Goal: Transaction & Acquisition: Download file/media

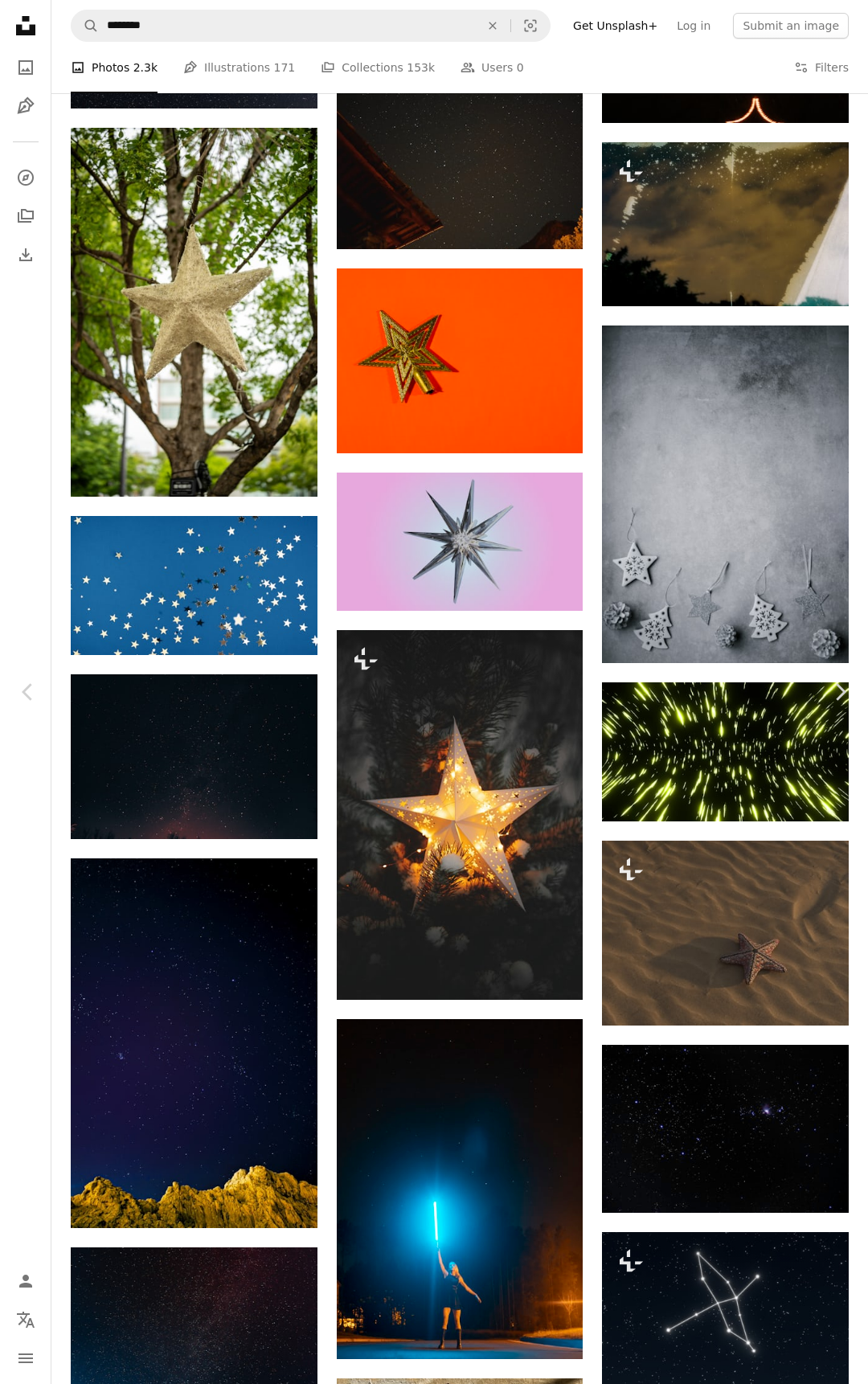
scroll to position [17925, 0]
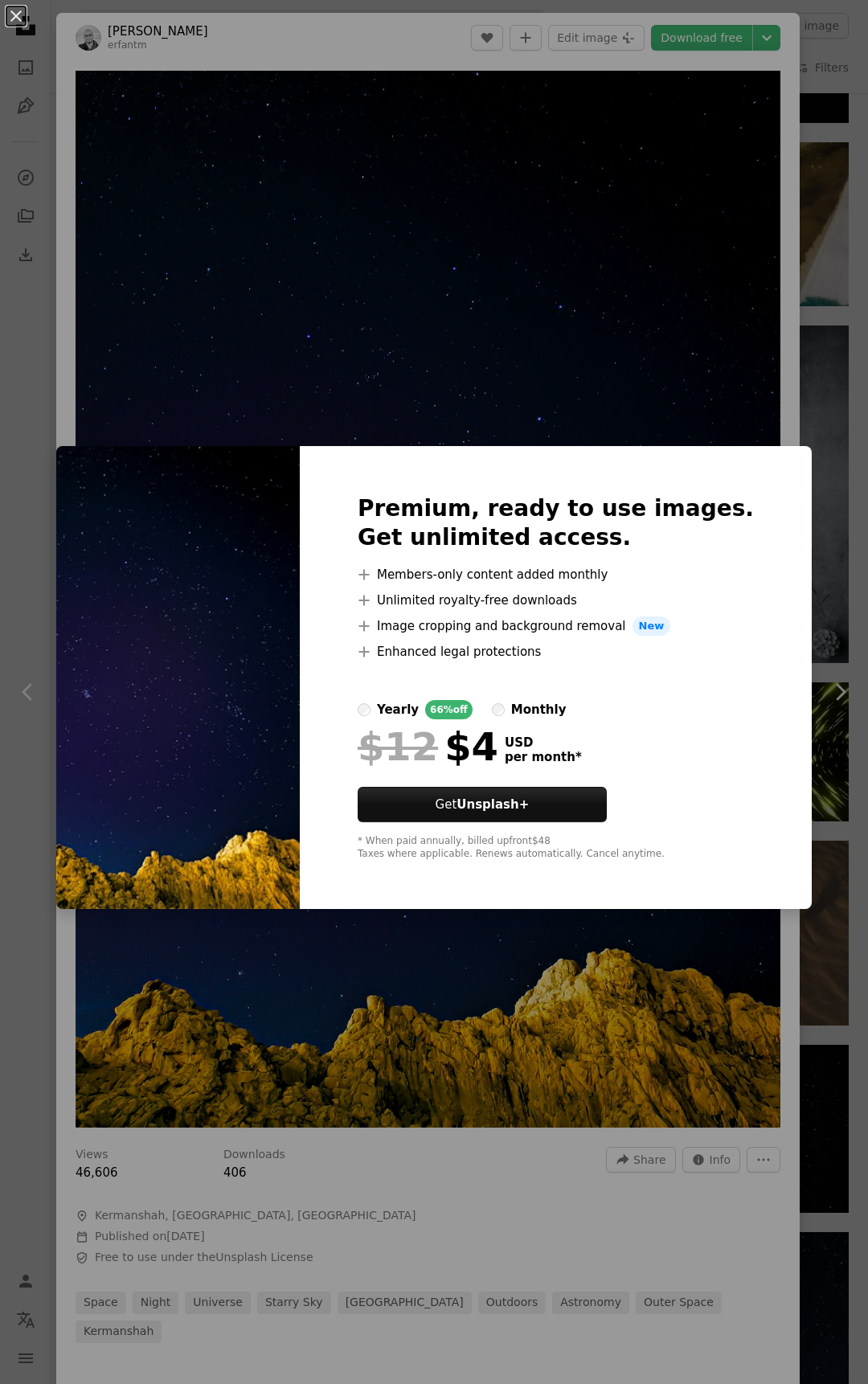
click at [582, 332] on div "An X shape Premium, ready to use images. Get unlimited access. A plus sign Memb…" at bounding box center [434, 692] width 868 height 1384
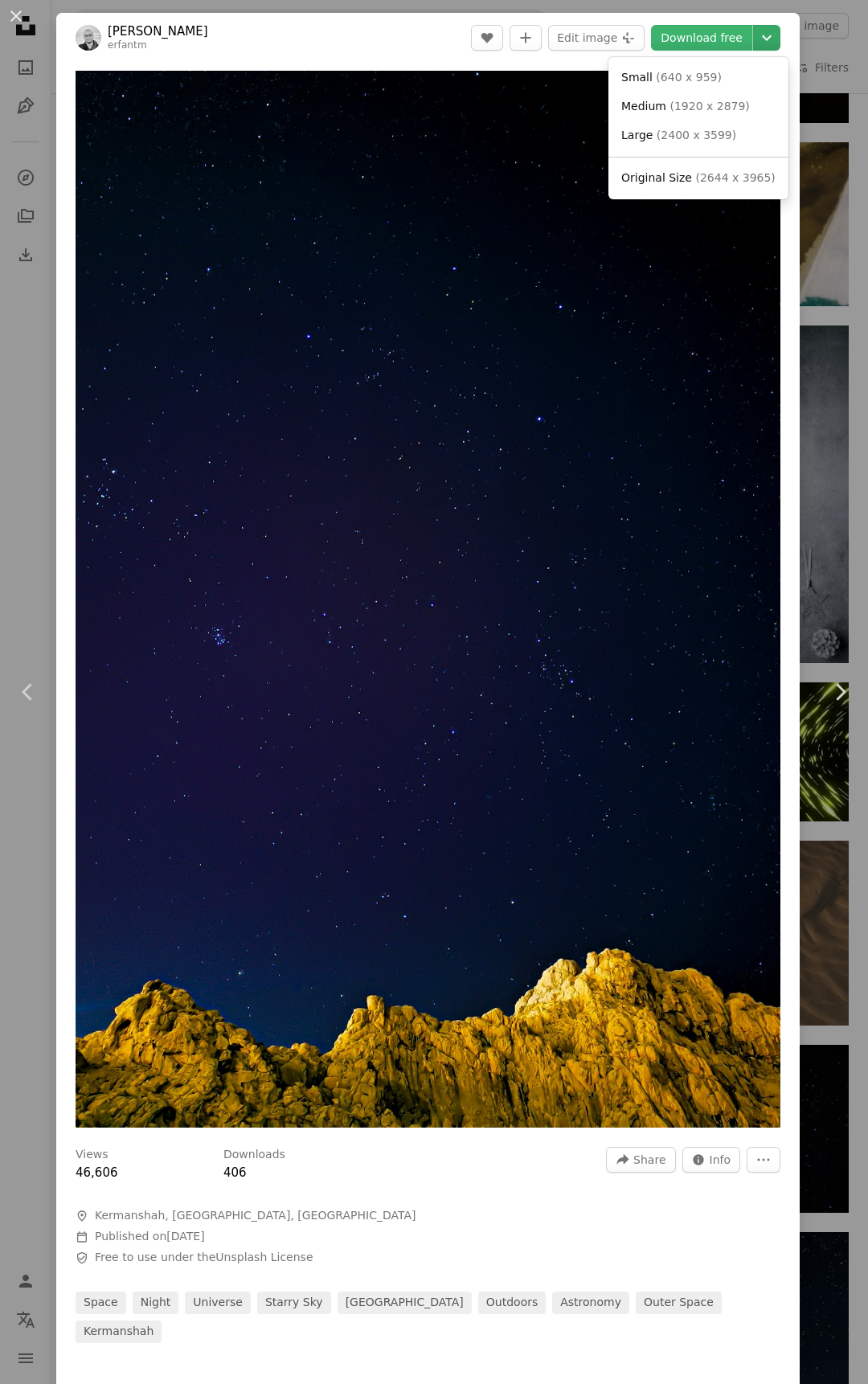
click at [754, 34] on icon "Chevron down" at bounding box center [766, 38] width 26 height 20
click at [700, 184] on span "( 2644 x 3965 )" at bounding box center [735, 177] width 80 height 13
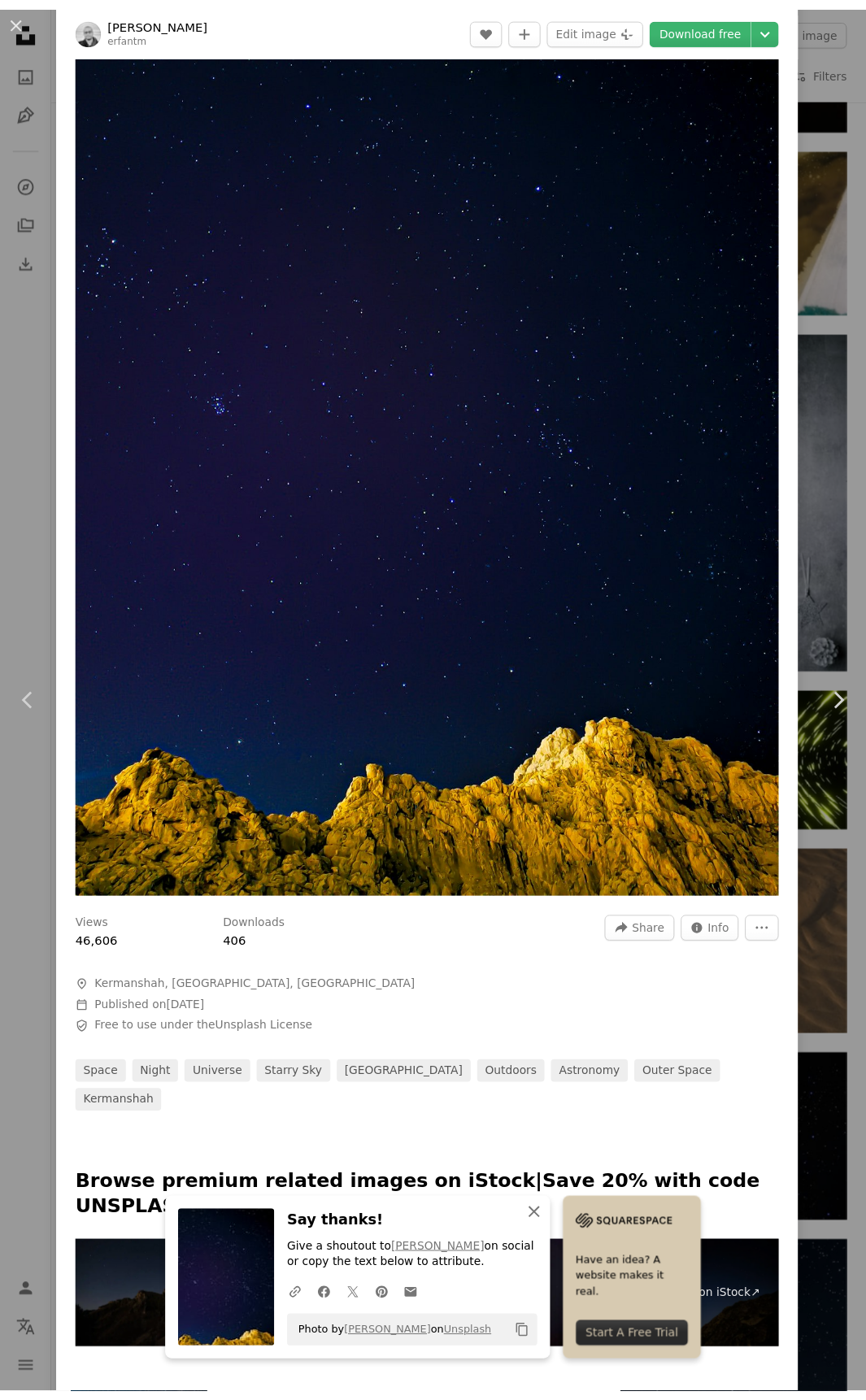
scroll to position [326, 0]
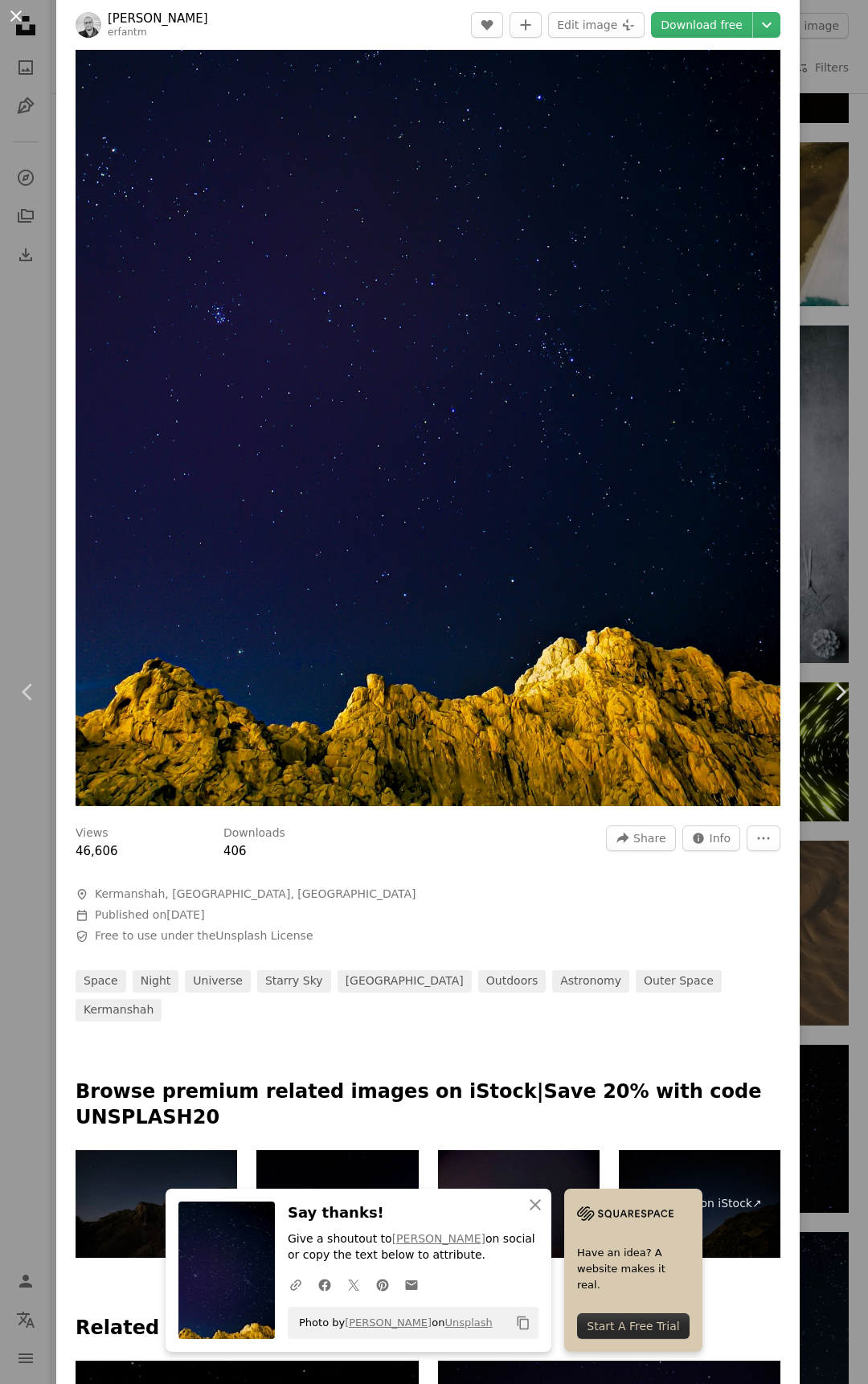
click at [15, 16] on button "An X shape" at bounding box center [16, 16] width 20 height 20
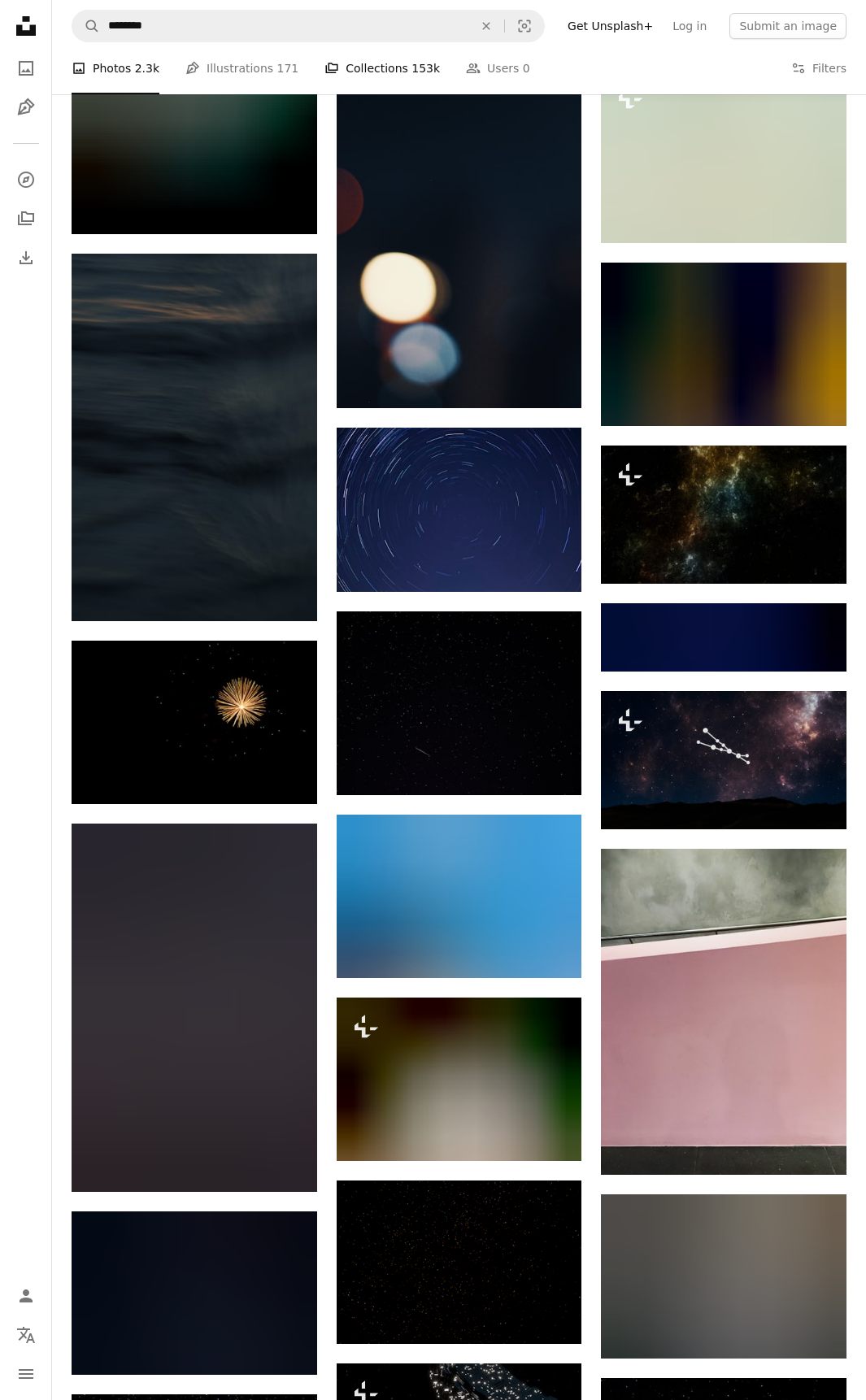
scroll to position [27076, 0]
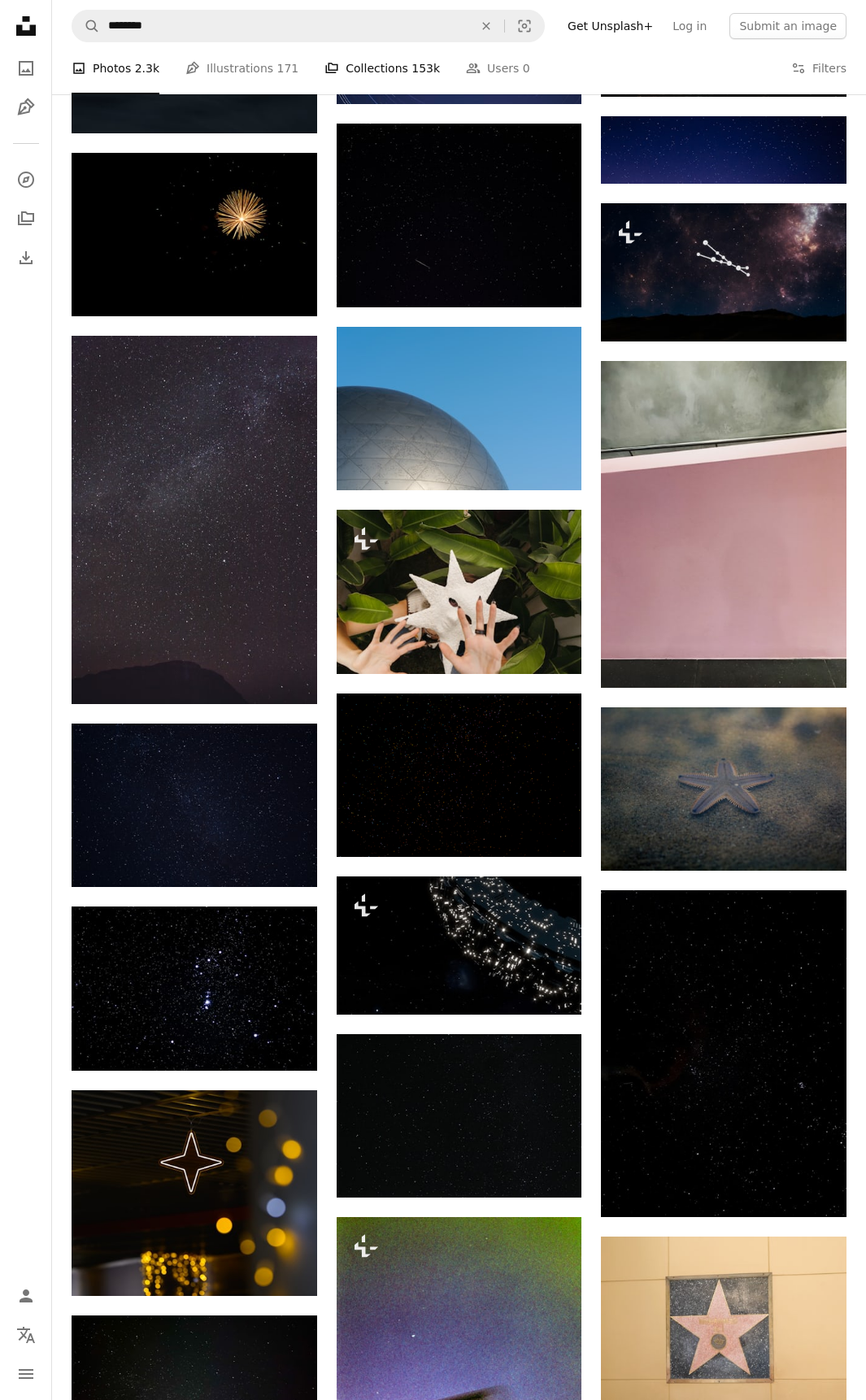
click at [358, 67] on link "A stack of folders Collections 153k" at bounding box center [382, 68] width 116 height 52
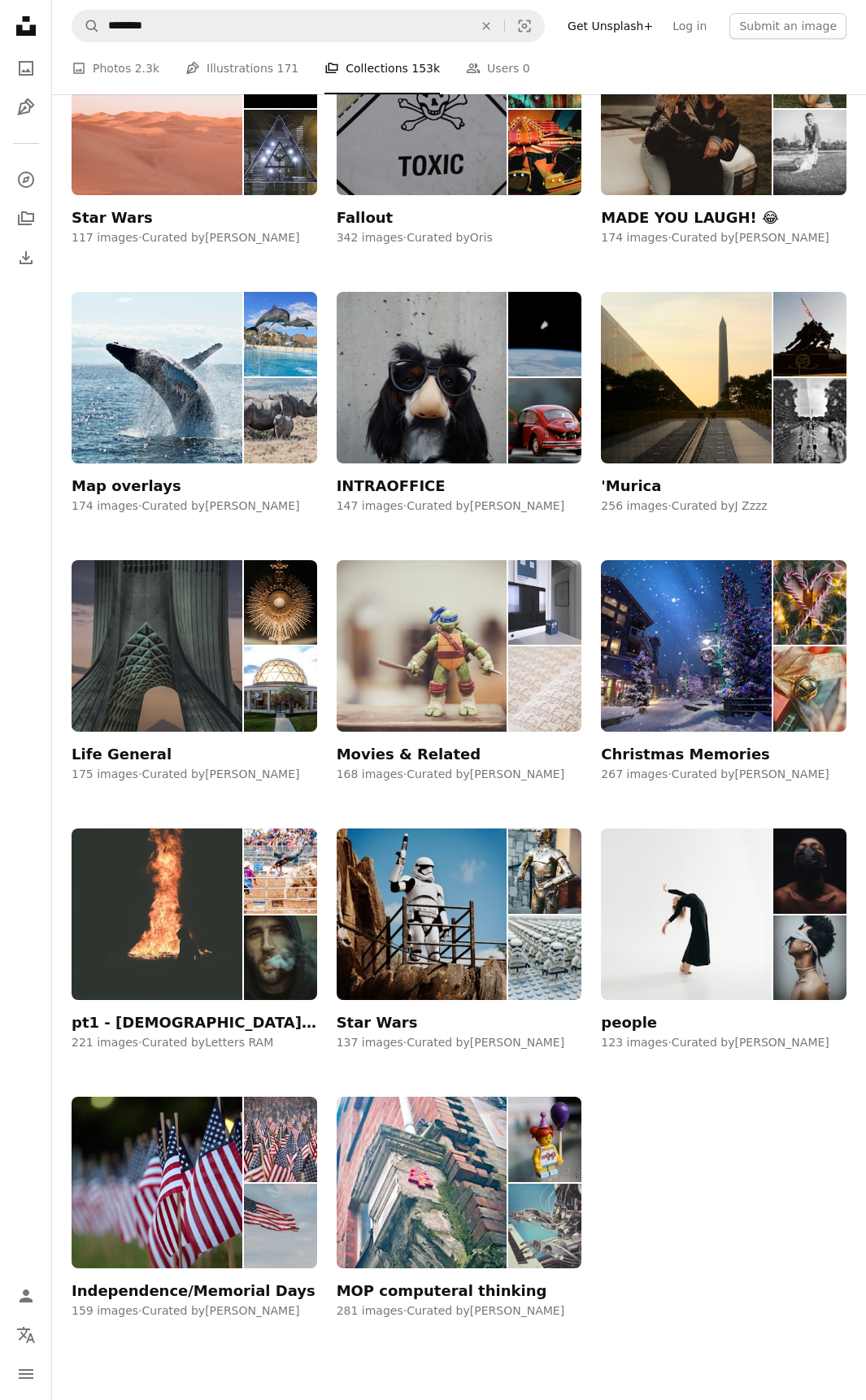
scroll to position [924, 0]
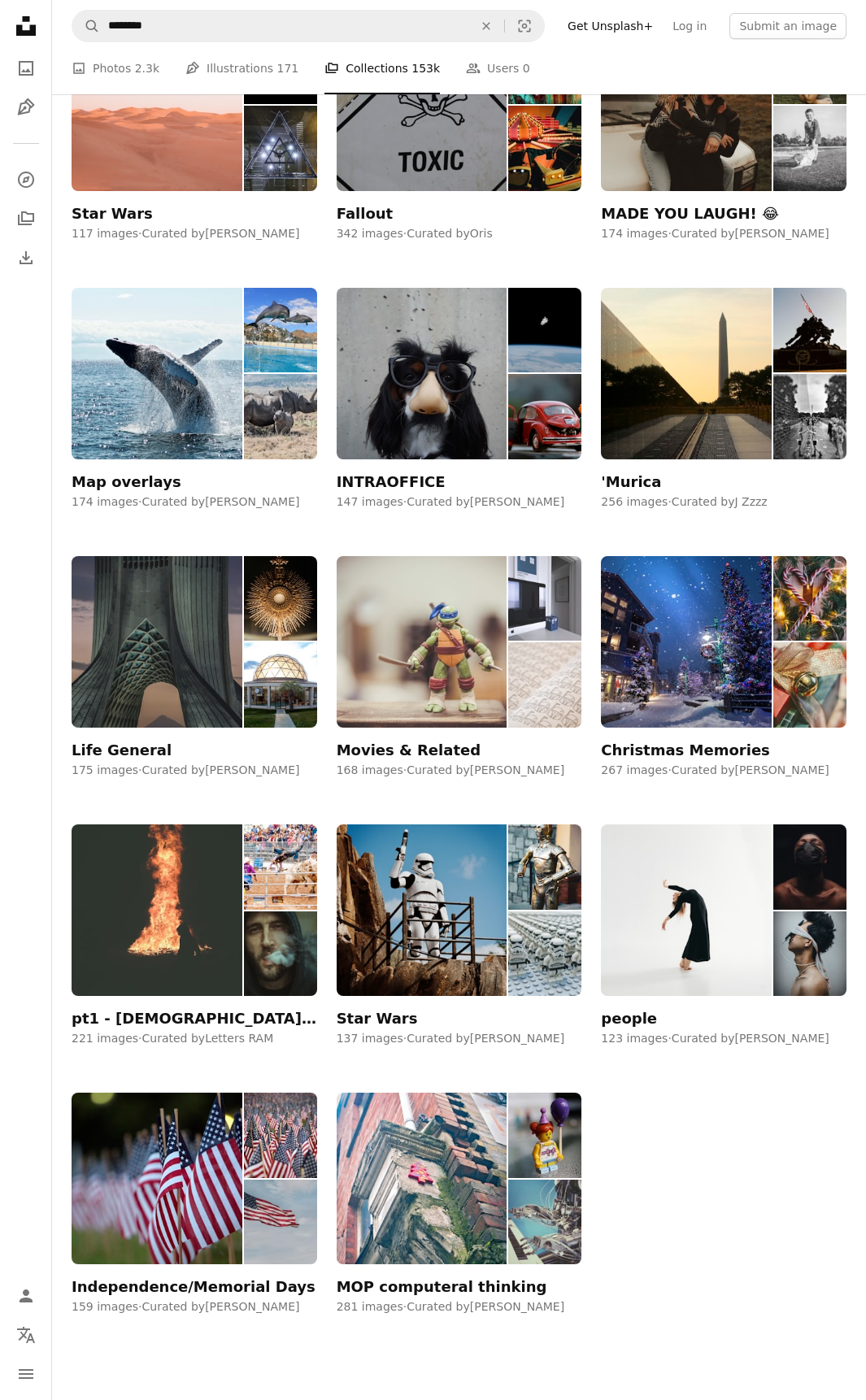
click at [433, 753] on div "Movies & Related" at bounding box center [408, 751] width 143 height 20
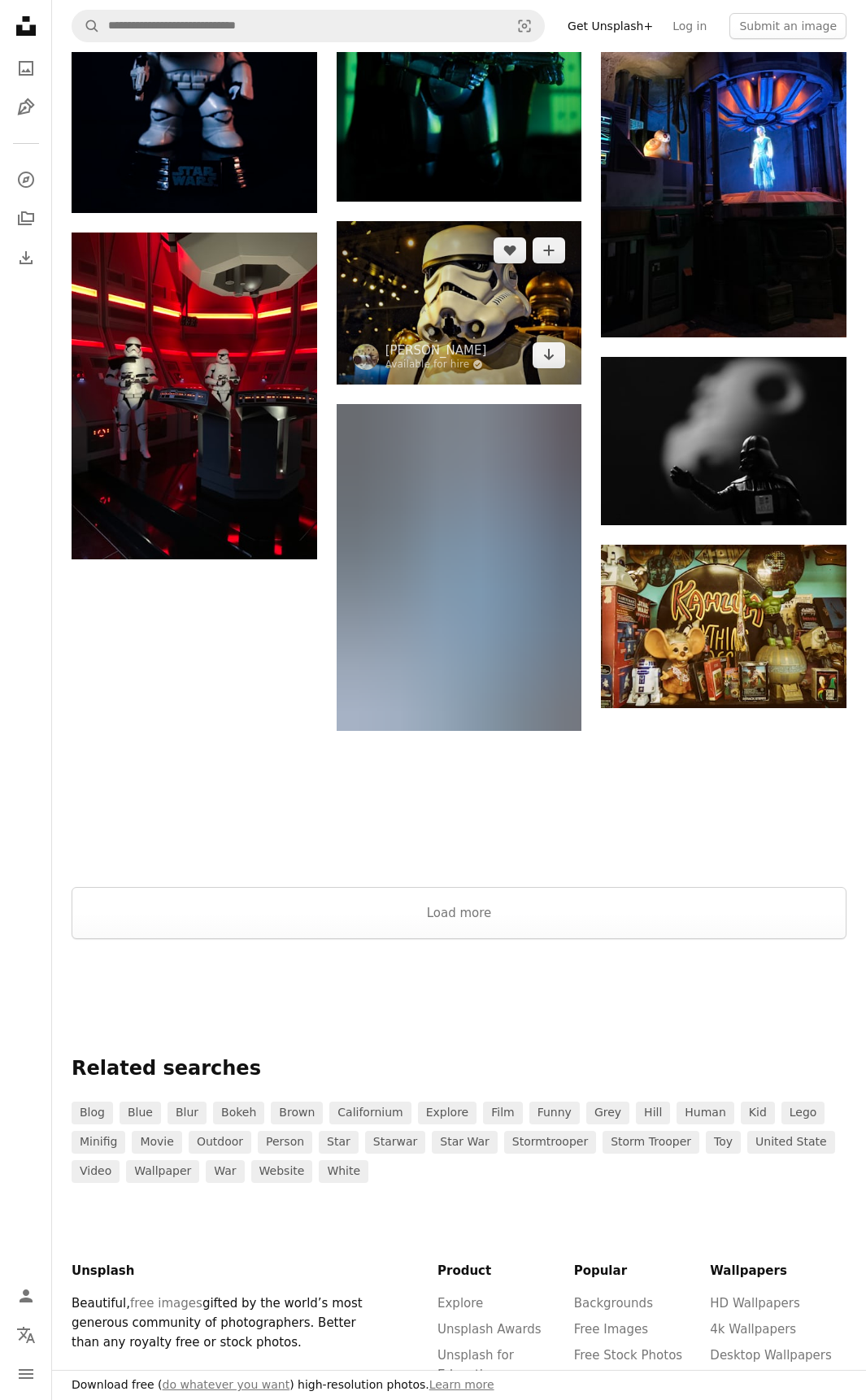
scroll to position [1382, 0]
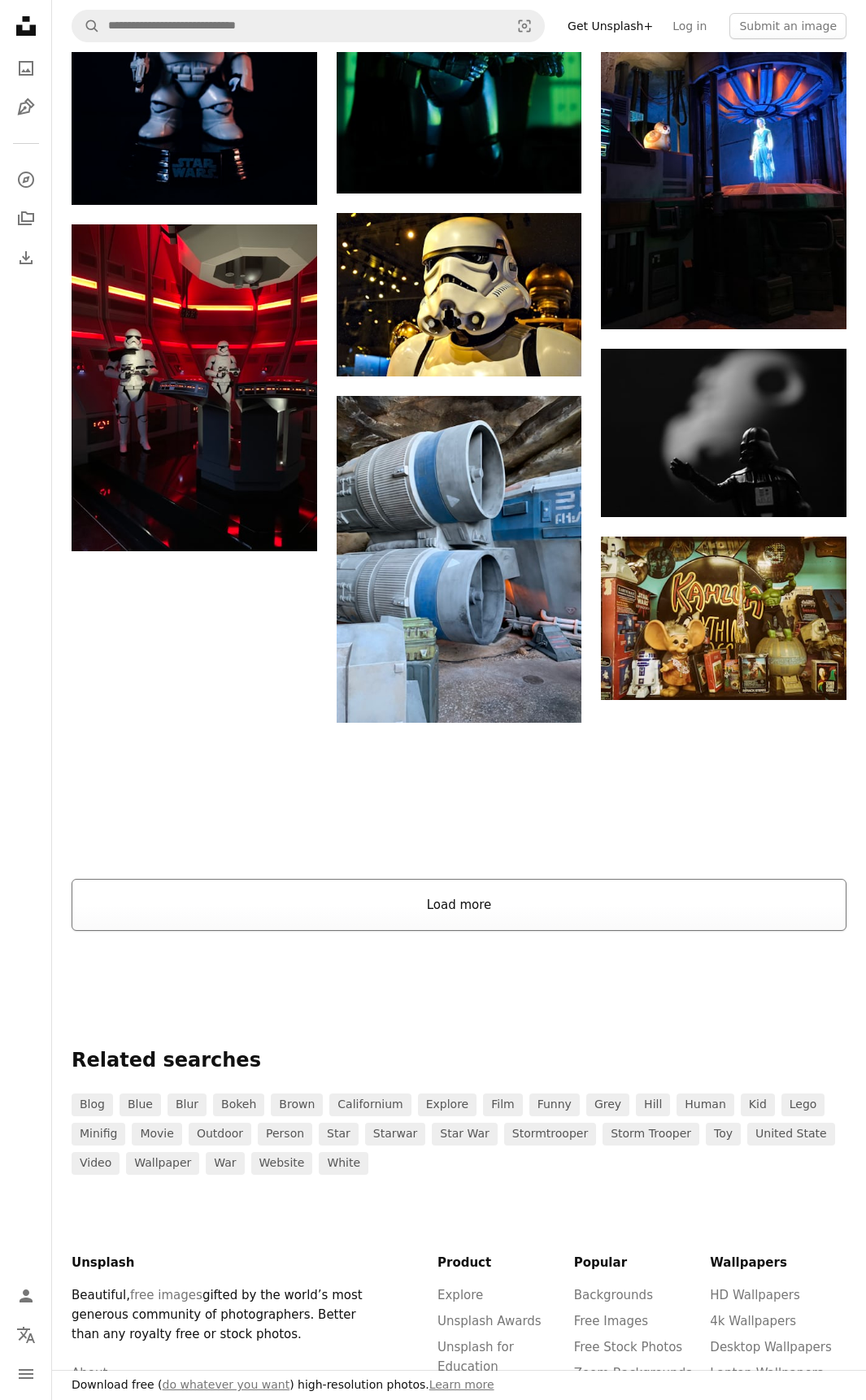
click at [515, 918] on button "Load more" at bounding box center [459, 905] width 775 height 52
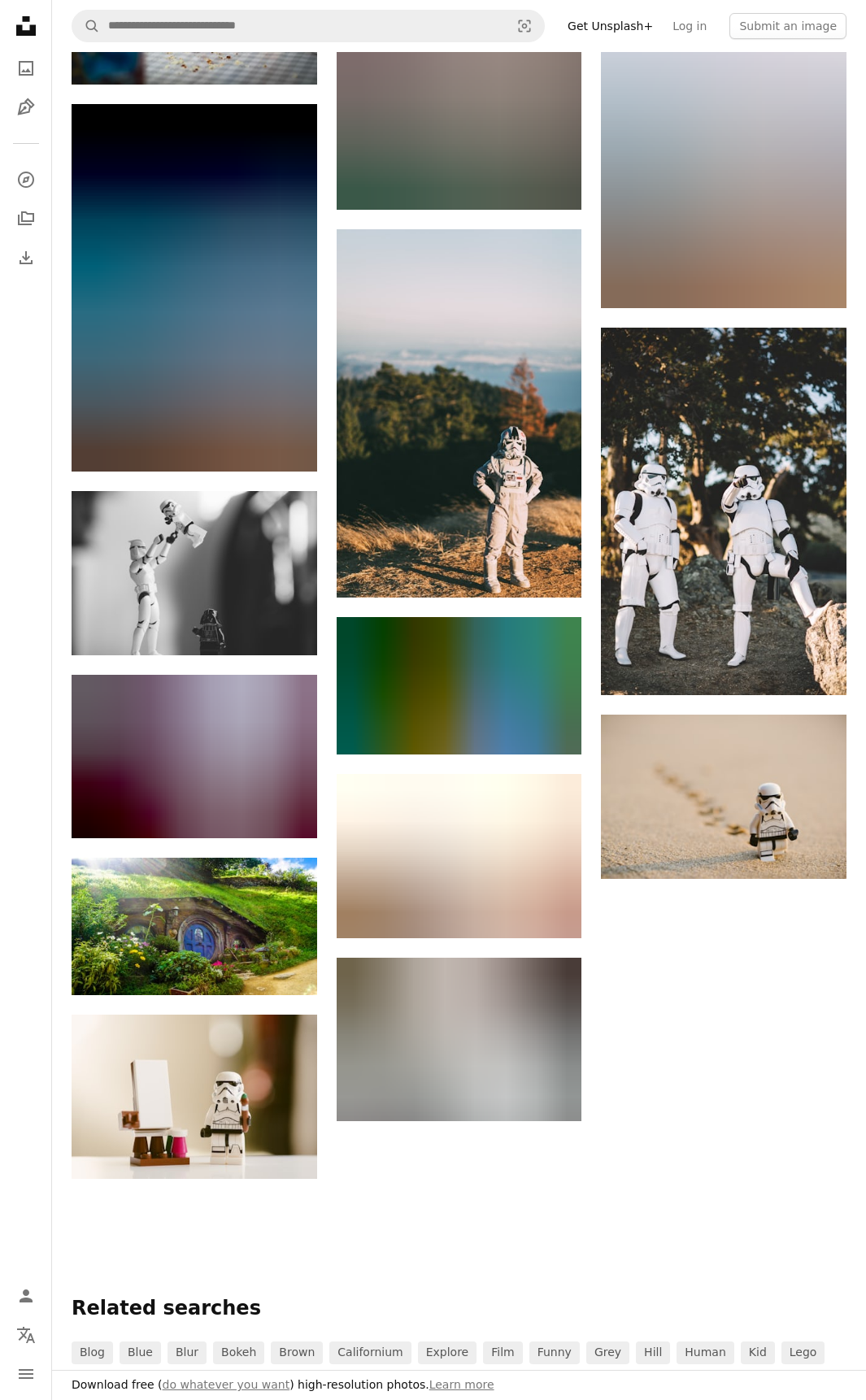
scroll to position [13416, 0]
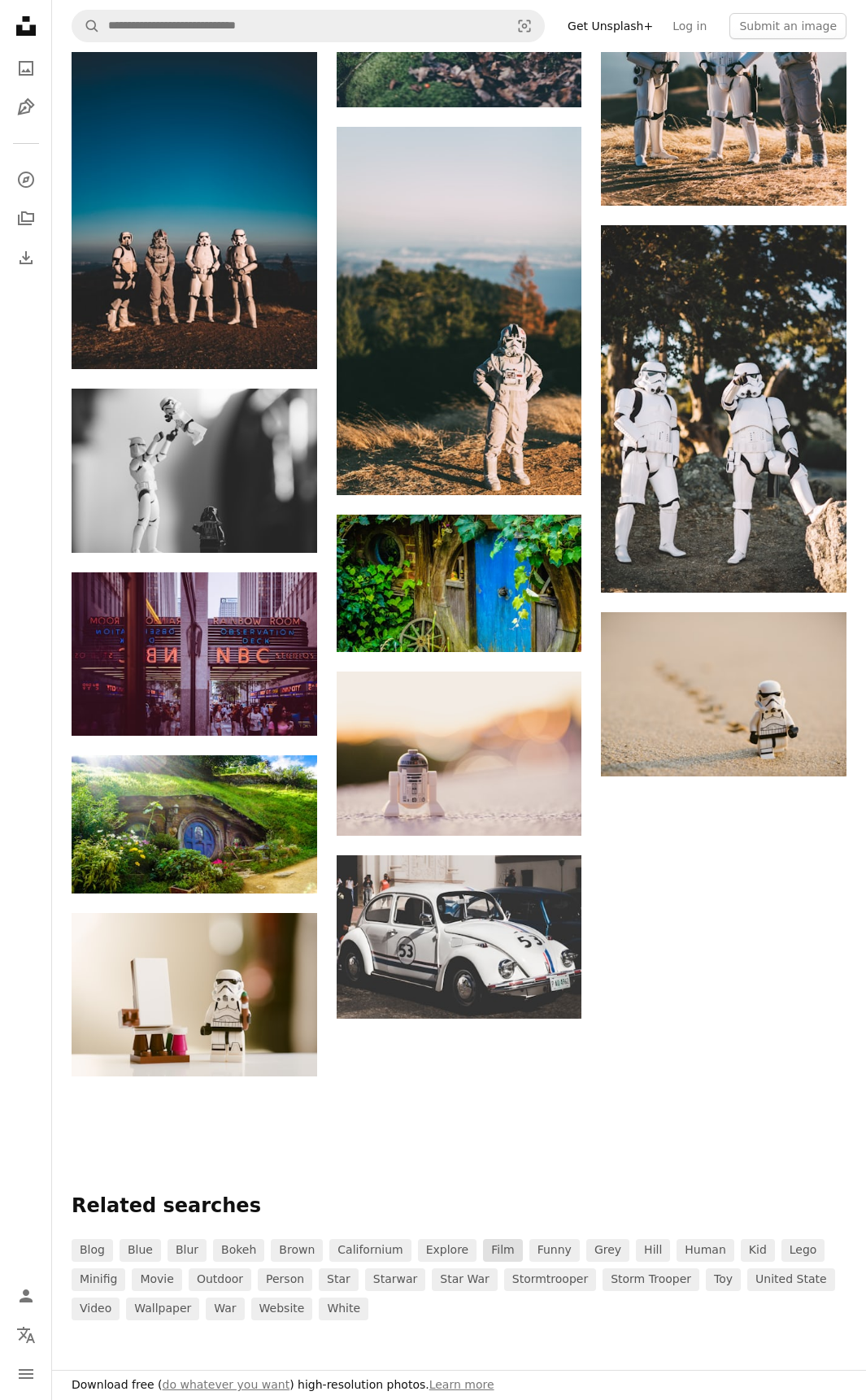
click at [483, 1258] on link "film" at bounding box center [503, 1250] width 39 height 22
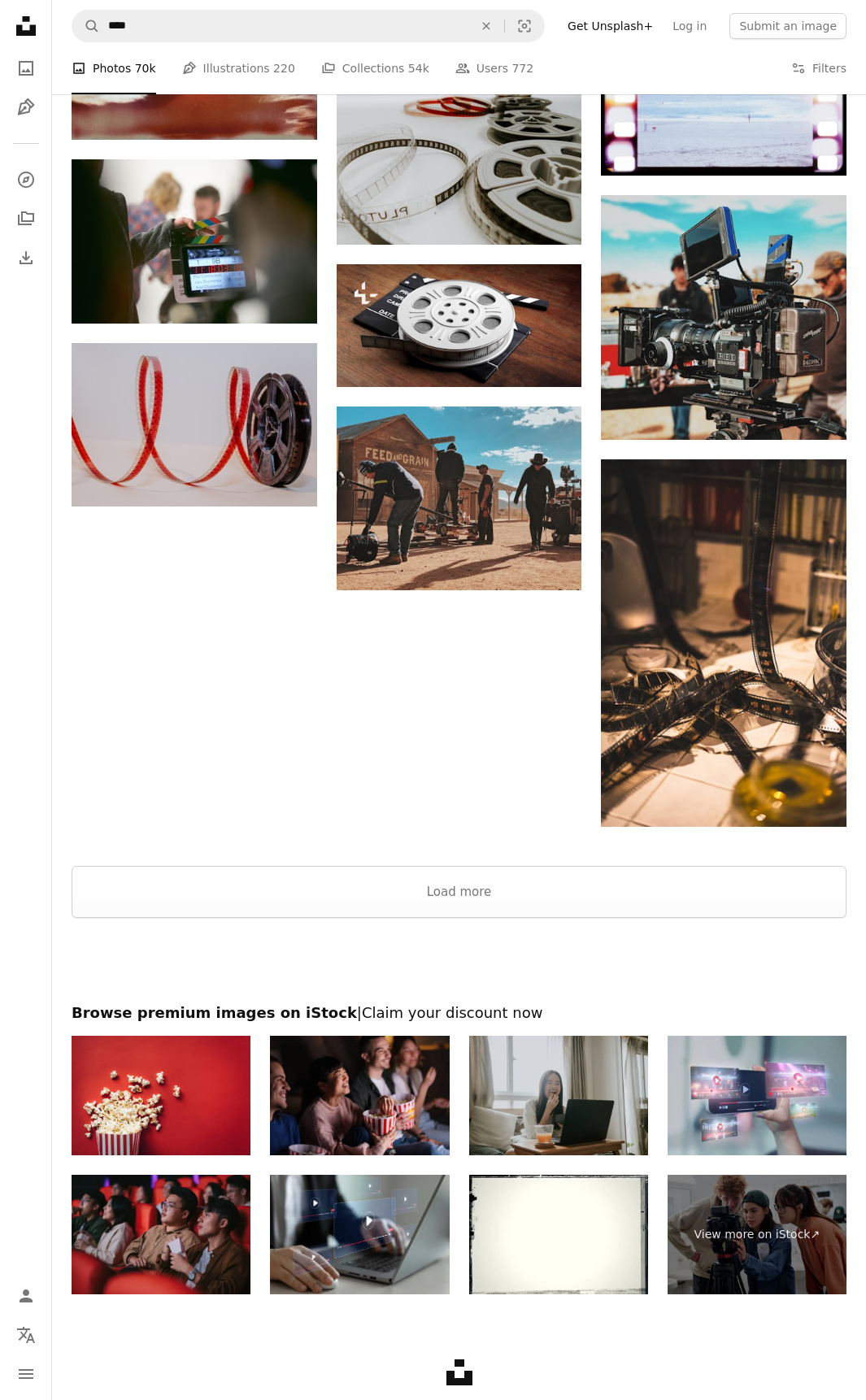
scroll to position [1525, 0]
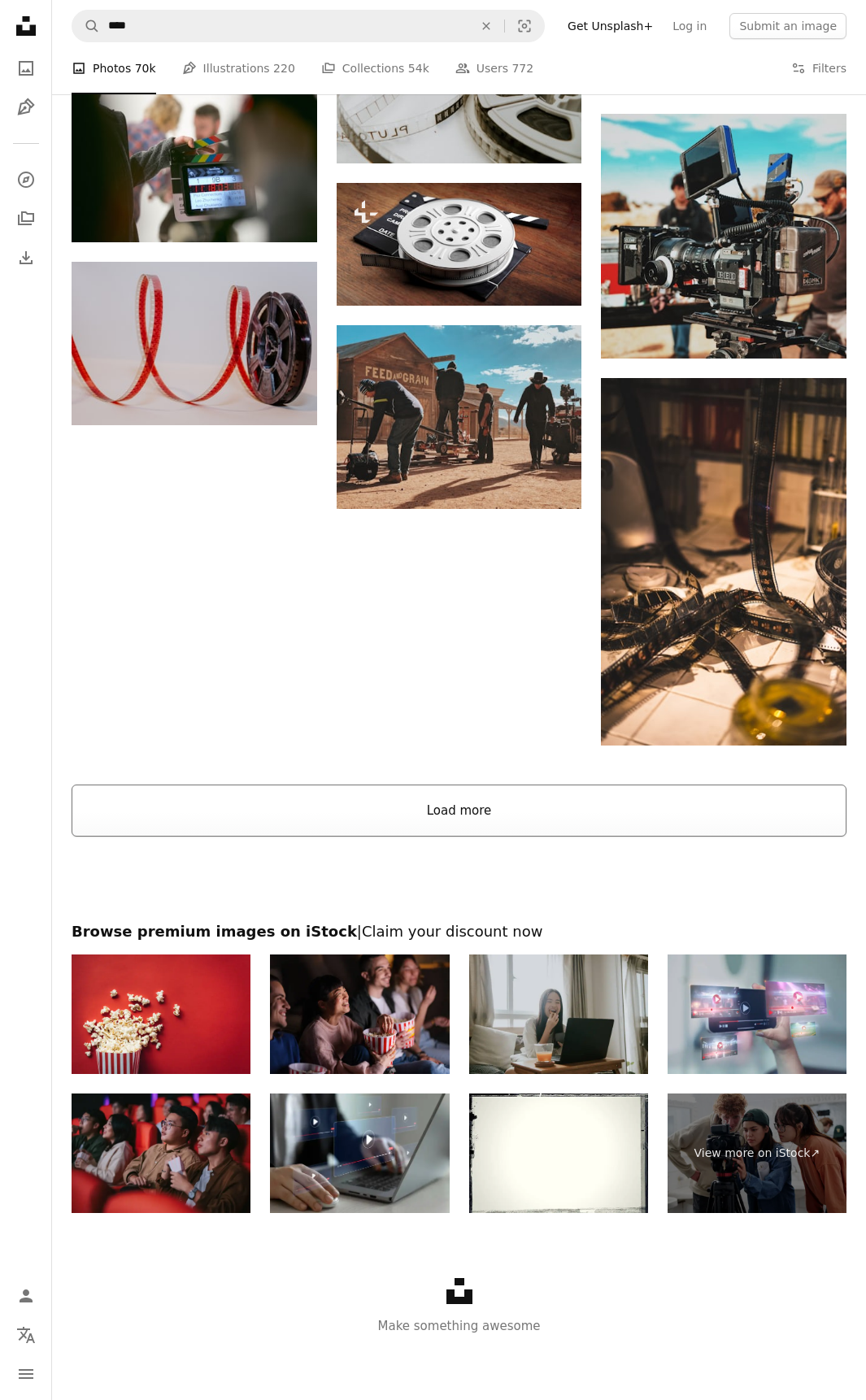
click at [465, 816] on button "Load more" at bounding box center [459, 811] width 775 height 52
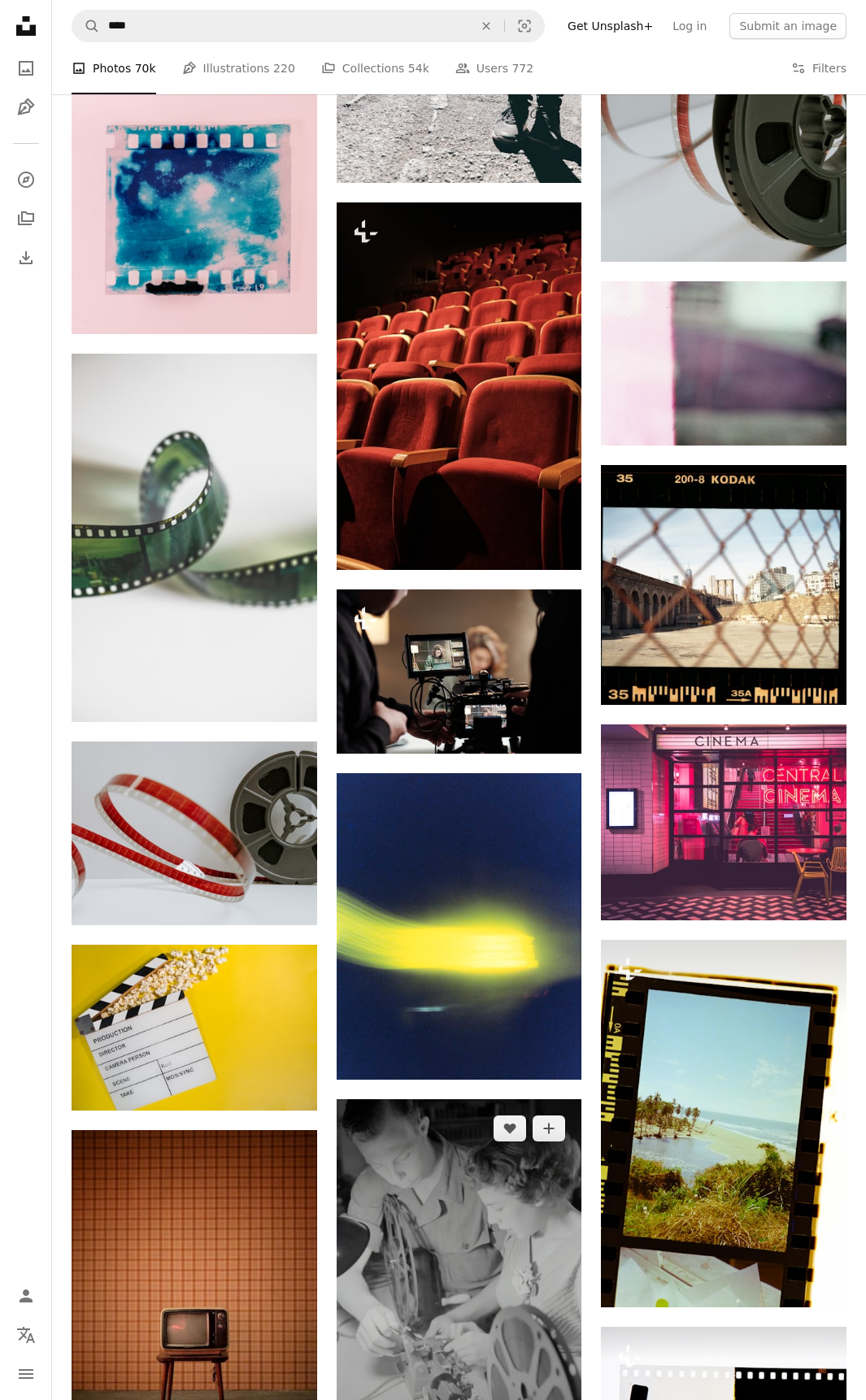
scroll to position [6728, 0]
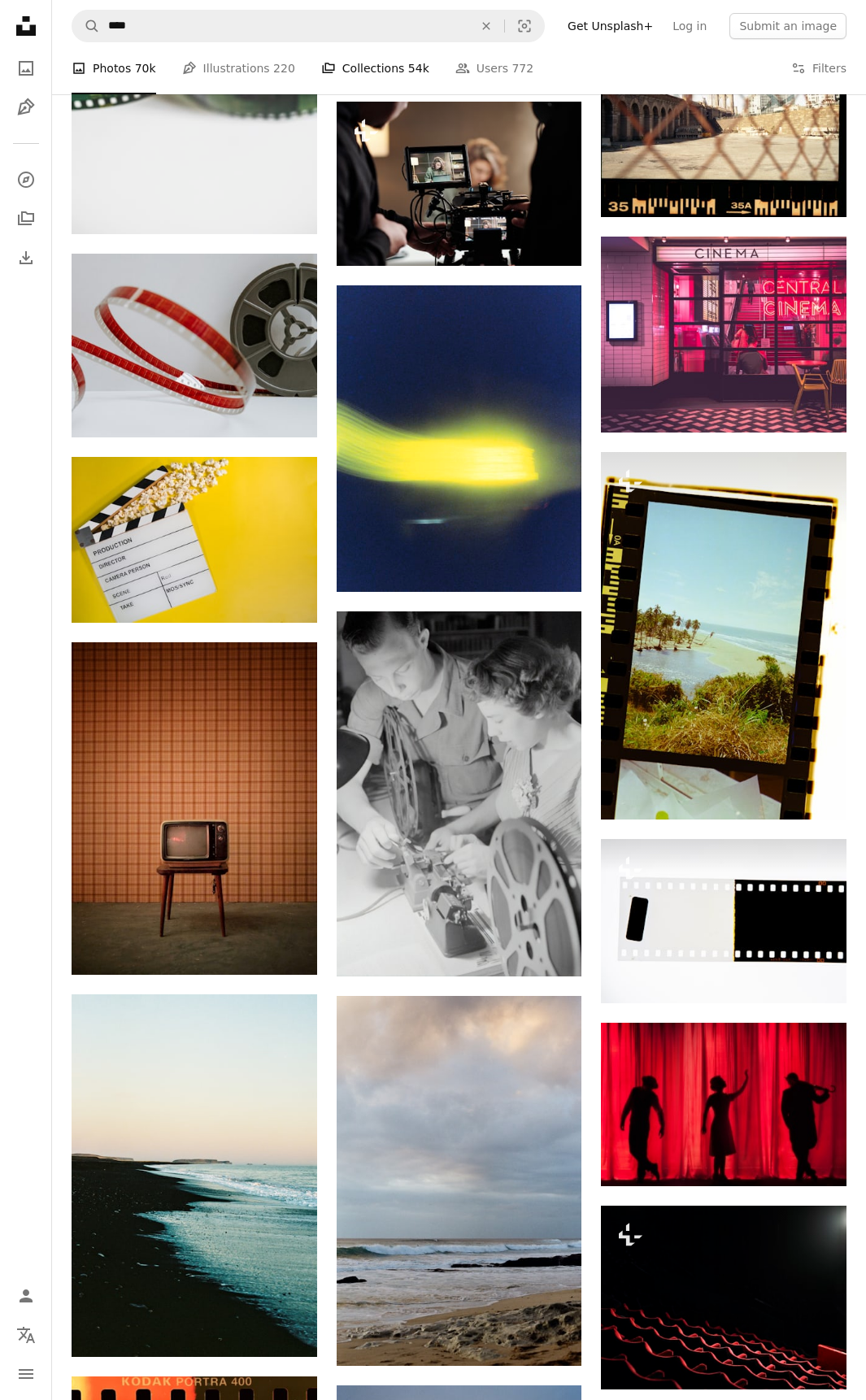
click at [377, 66] on link "A stack of folders Collections 54k" at bounding box center [375, 68] width 108 height 52
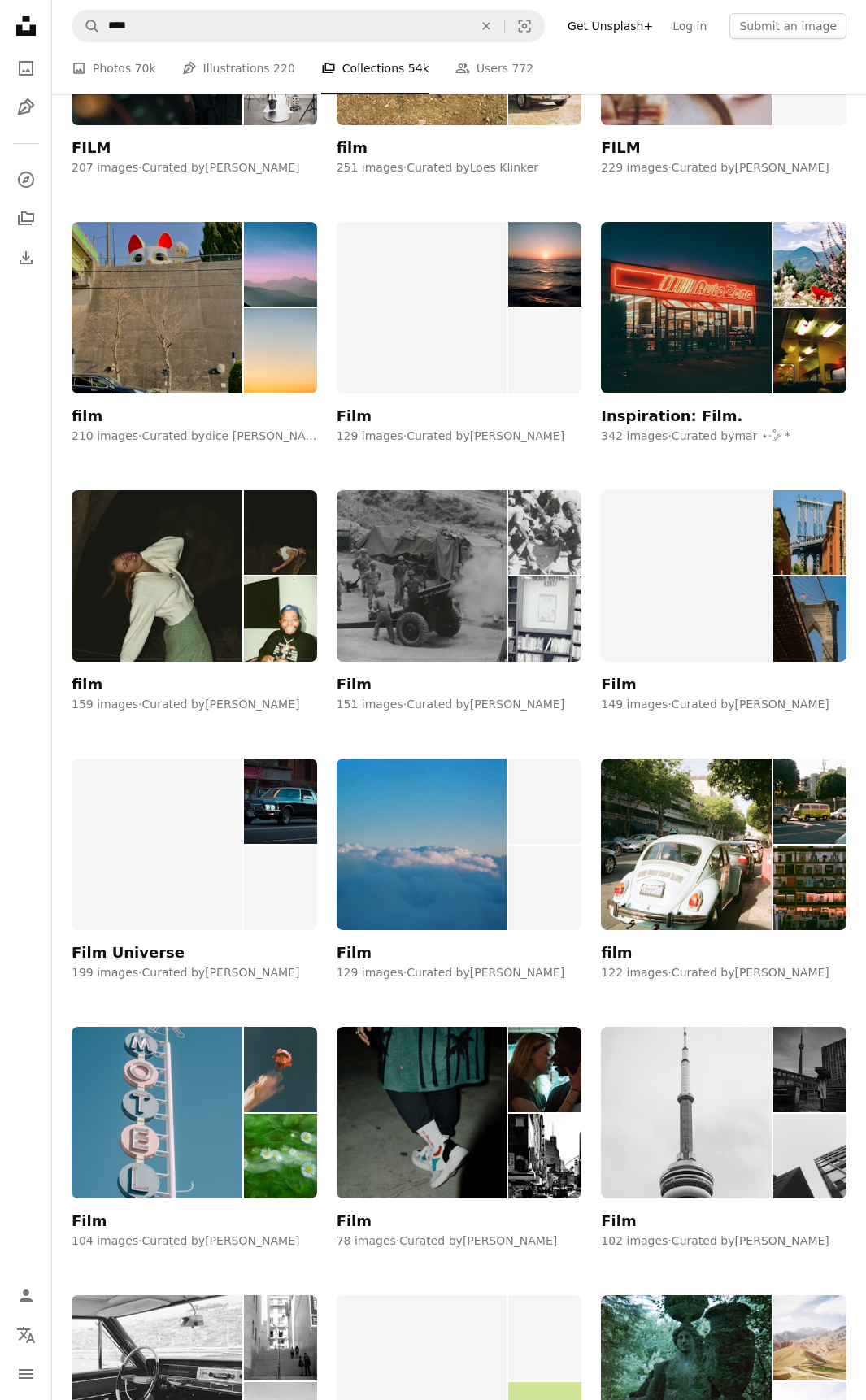
scroll to position [1057, 0]
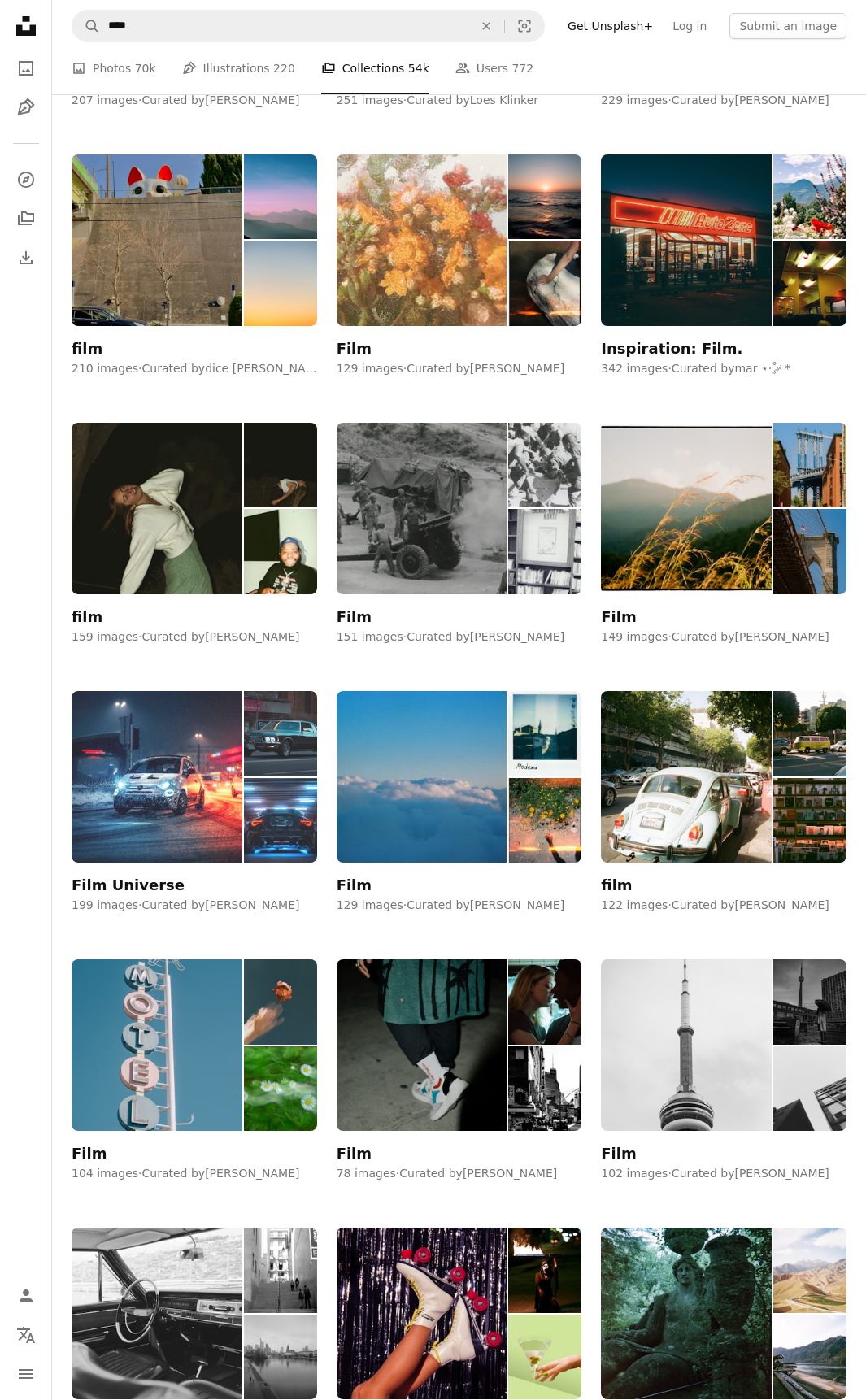
click at [186, 831] on img at bounding box center [157, 777] width 170 height 171
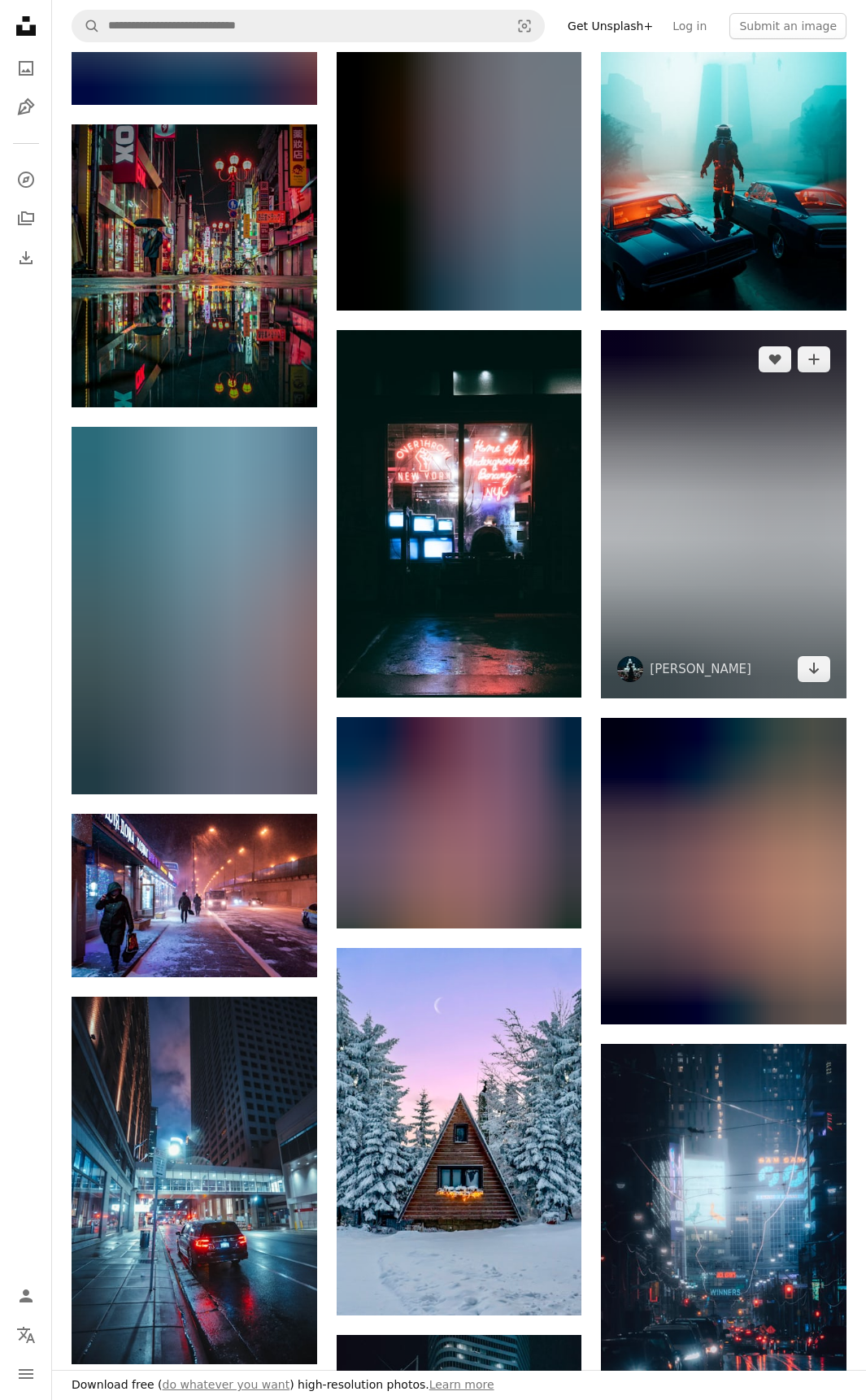
scroll to position [488, 0]
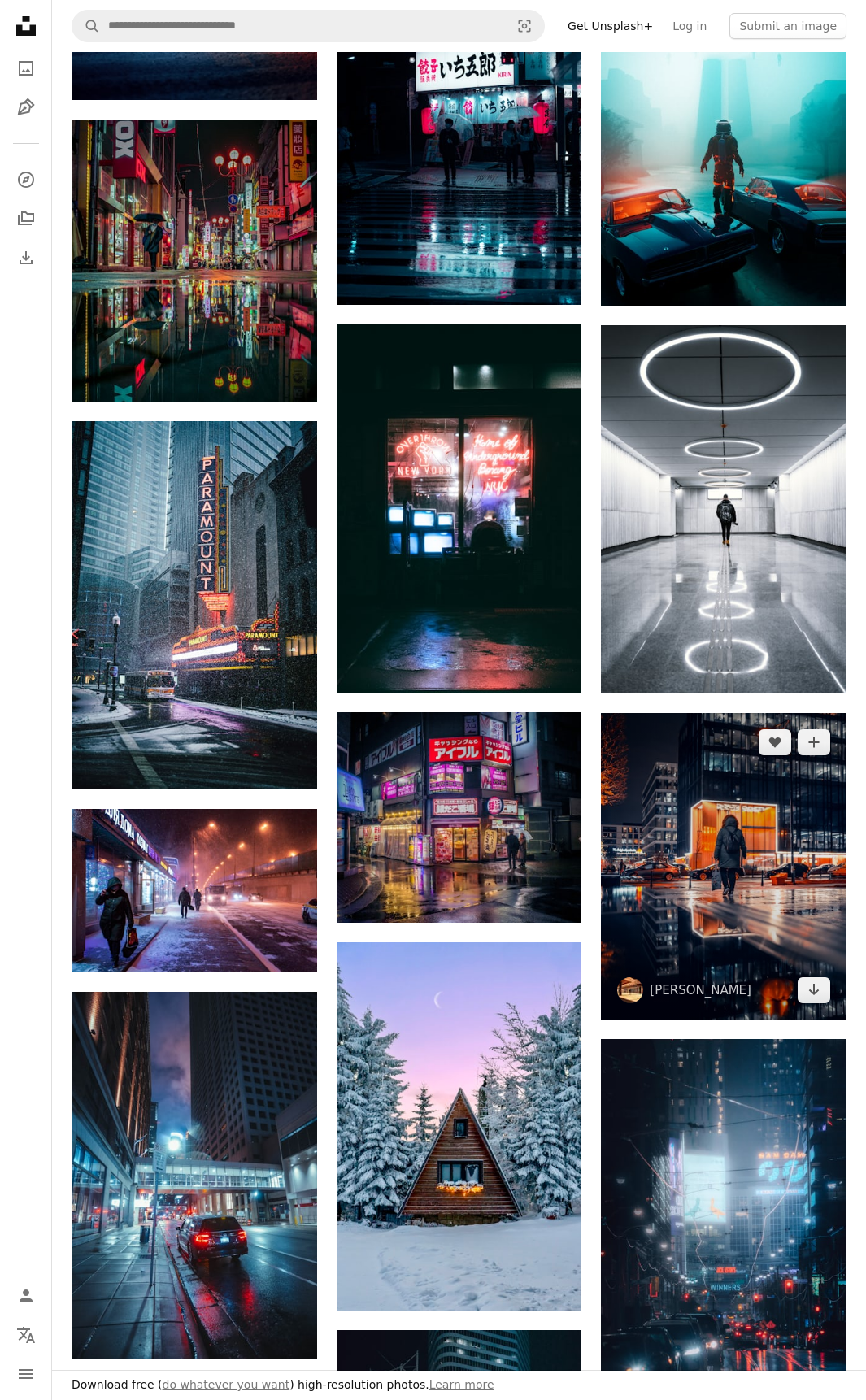
click at [732, 838] on img at bounding box center [723, 866] width 246 height 307
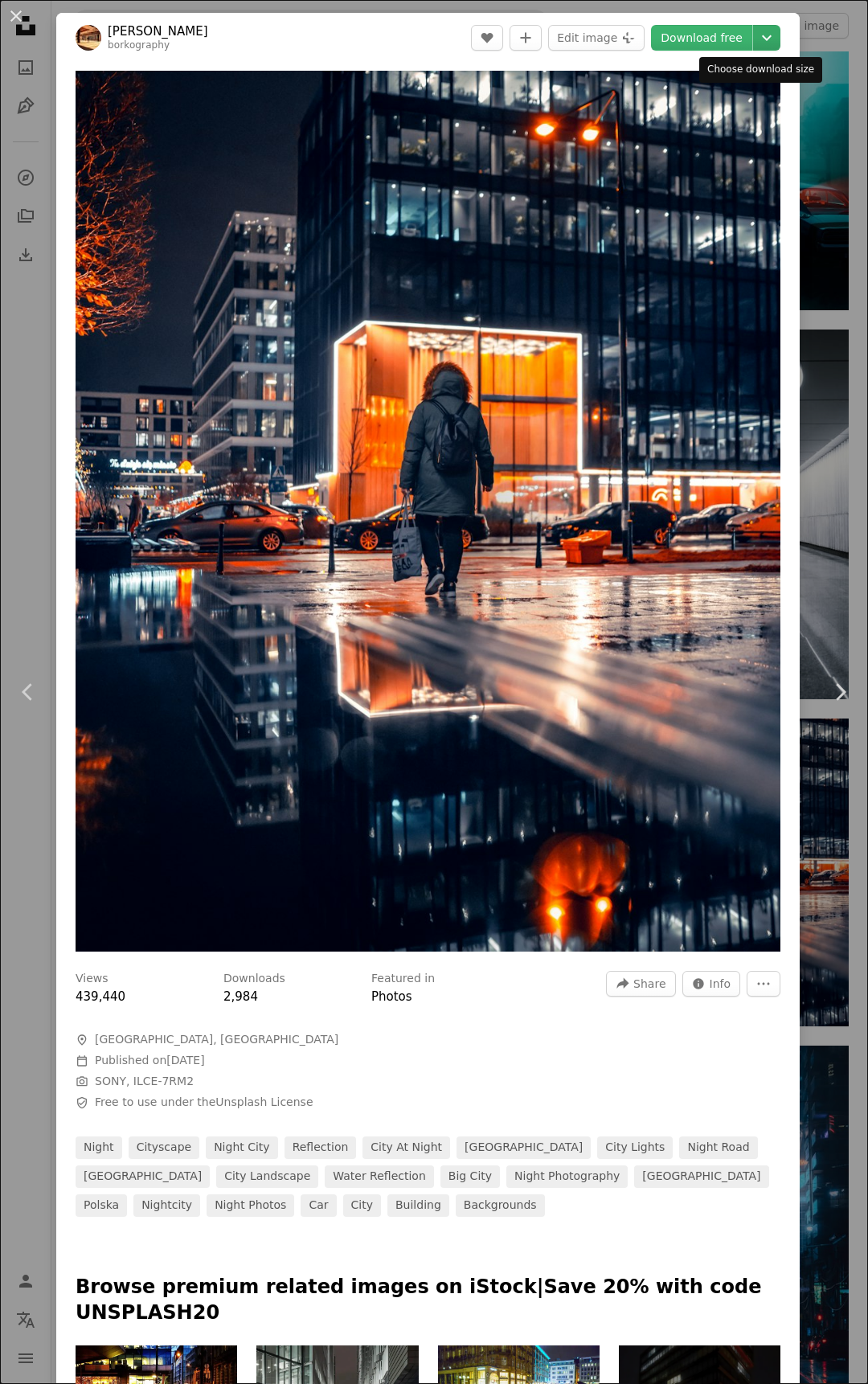
click at [754, 32] on icon "Chevron down" at bounding box center [766, 38] width 26 height 20
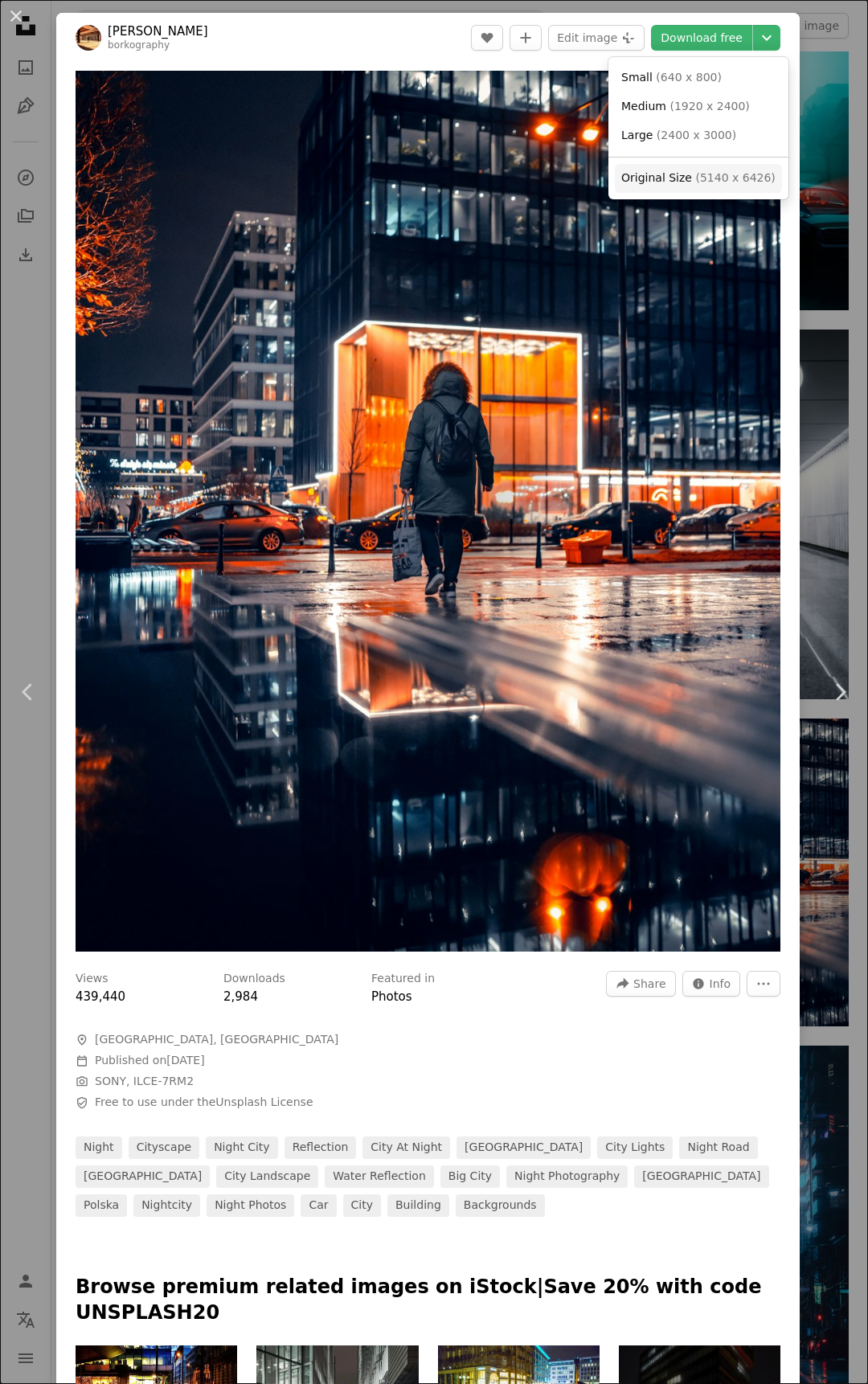
click at [676, 187] on link "Original Size ( 5140 x 6426 )" at bounding box center [699, 178] width 168 height 29
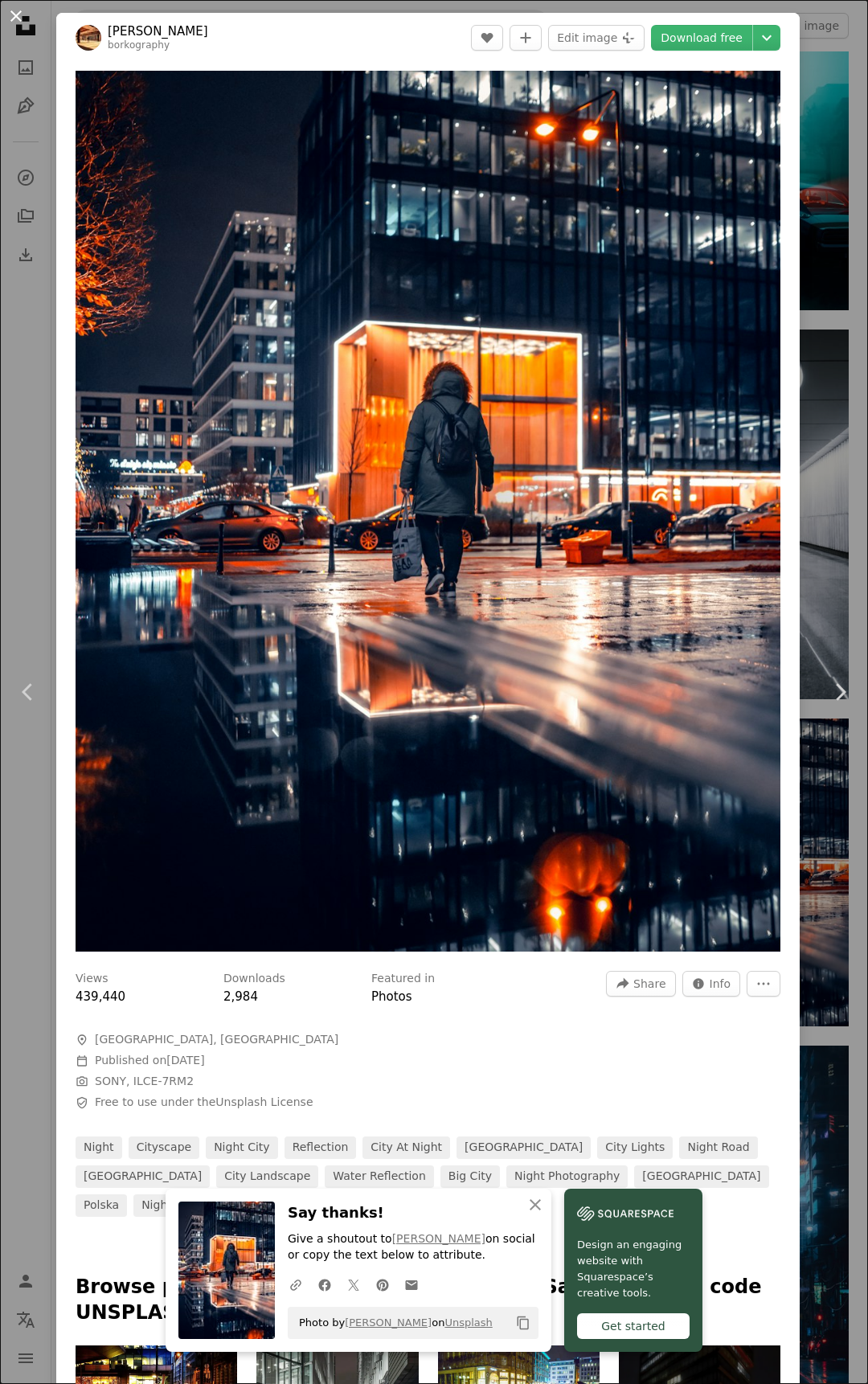
click at [17, 17] on button "An X shape" at bounding box center [16, 16] width 20 height 20
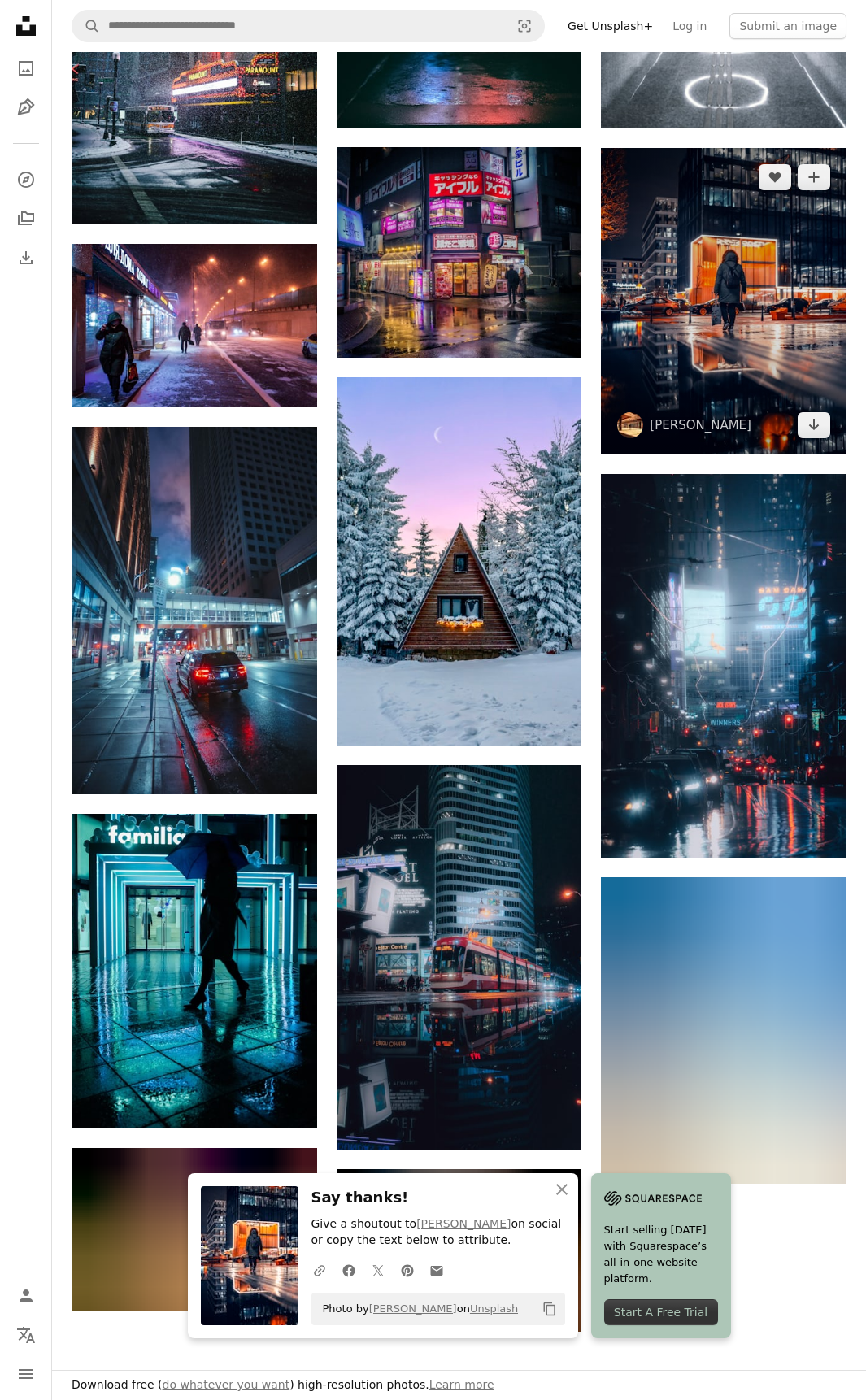
scroll to position [1057, 0]
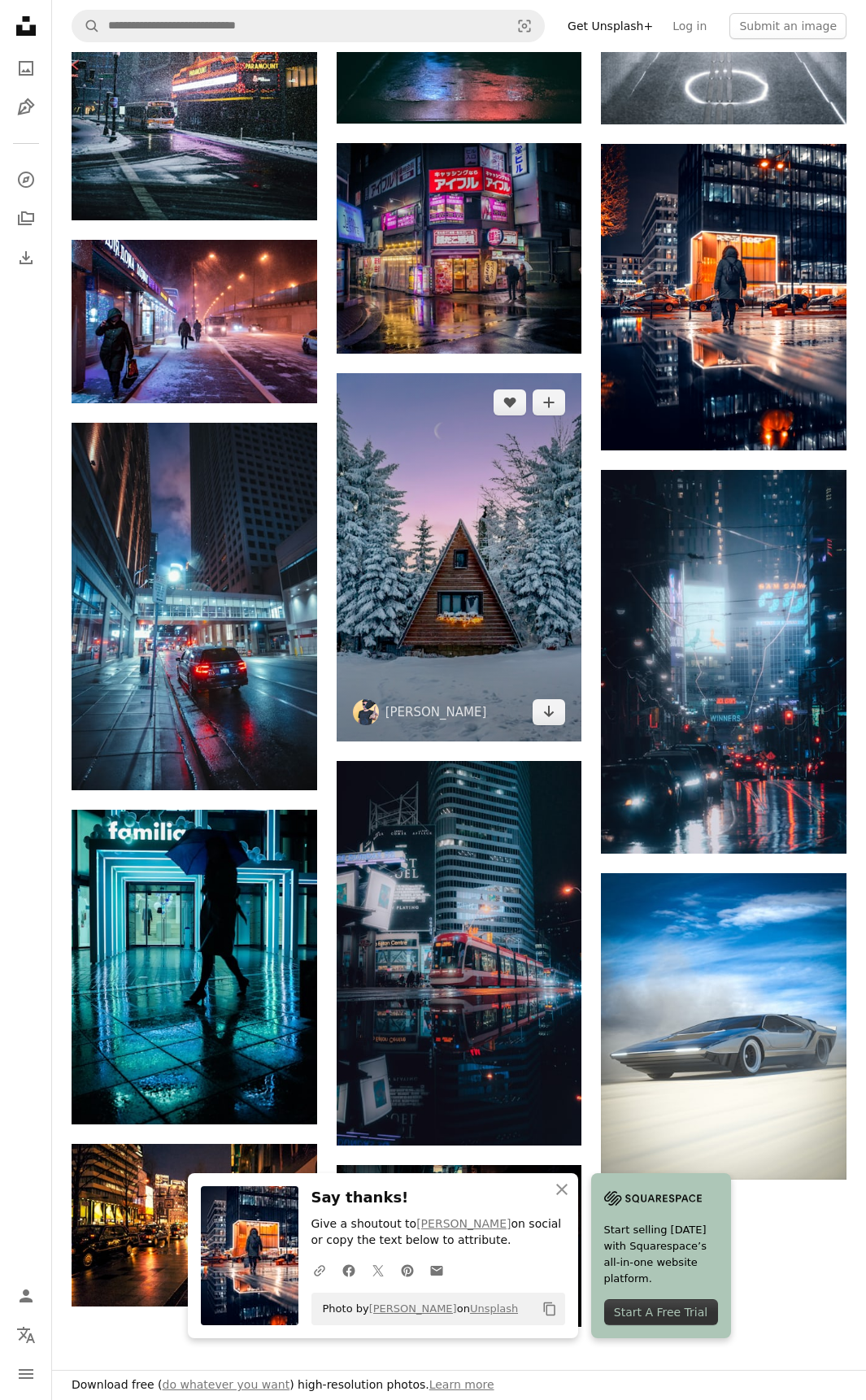
click at [438, 521] on img at bounding box center [459, 557] width 246 height 369
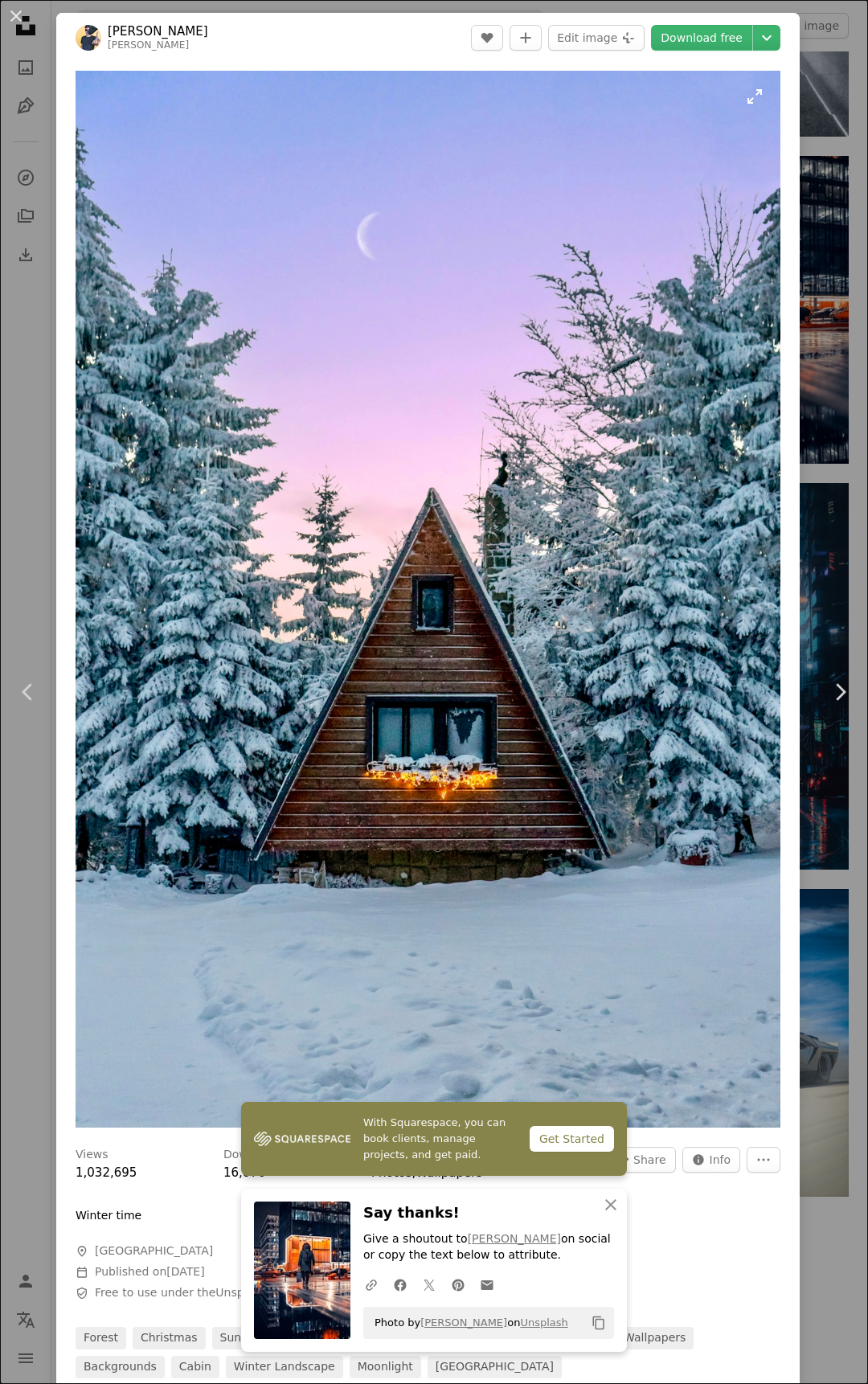
click at [528, 553] on img "Zoom in on this image" at bounding box center [427, 599] width 705 height 1057
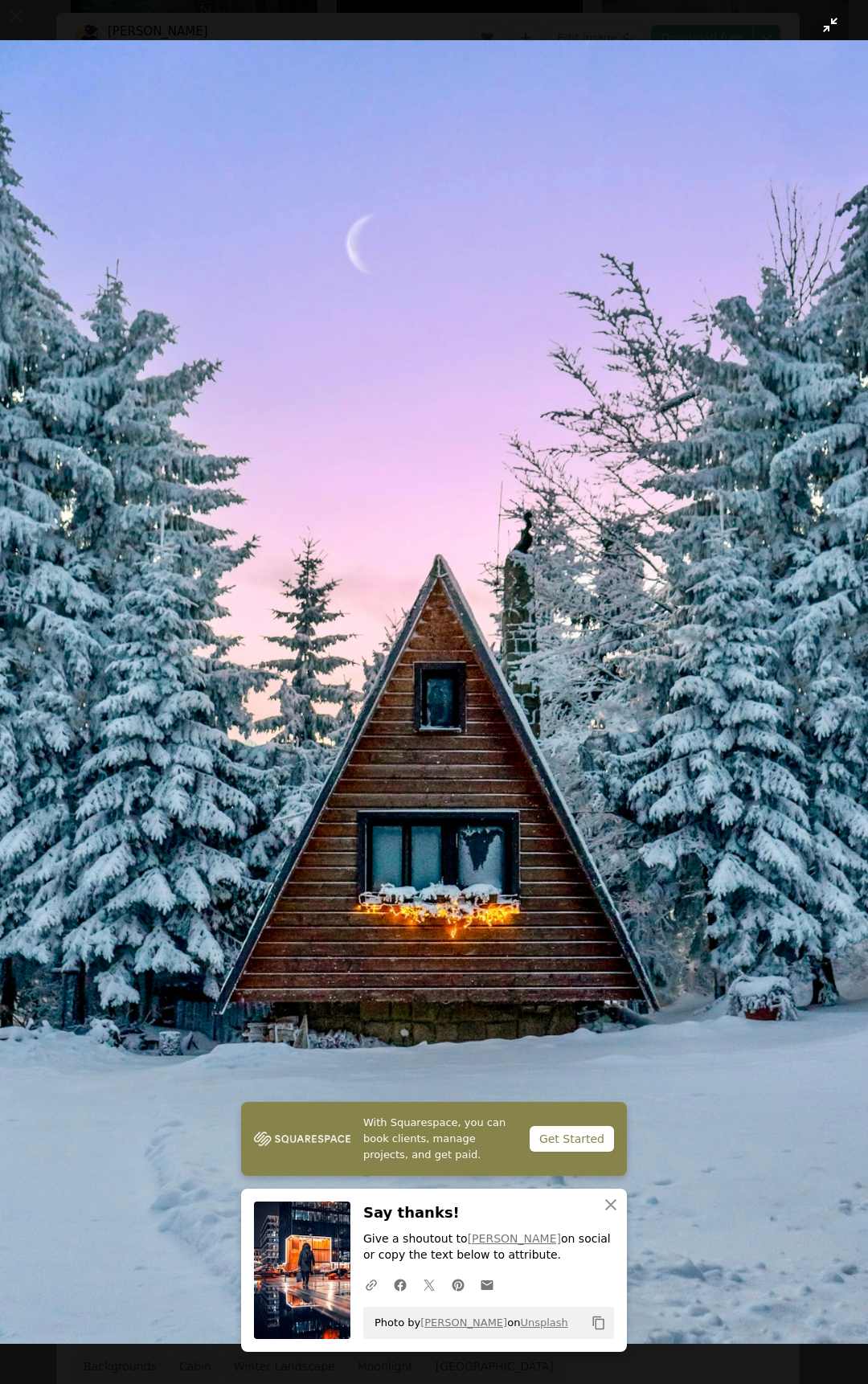
click at [815, 31] on button "Zoom out on this image" at bounding box center [434, 692] width 870 height 1386
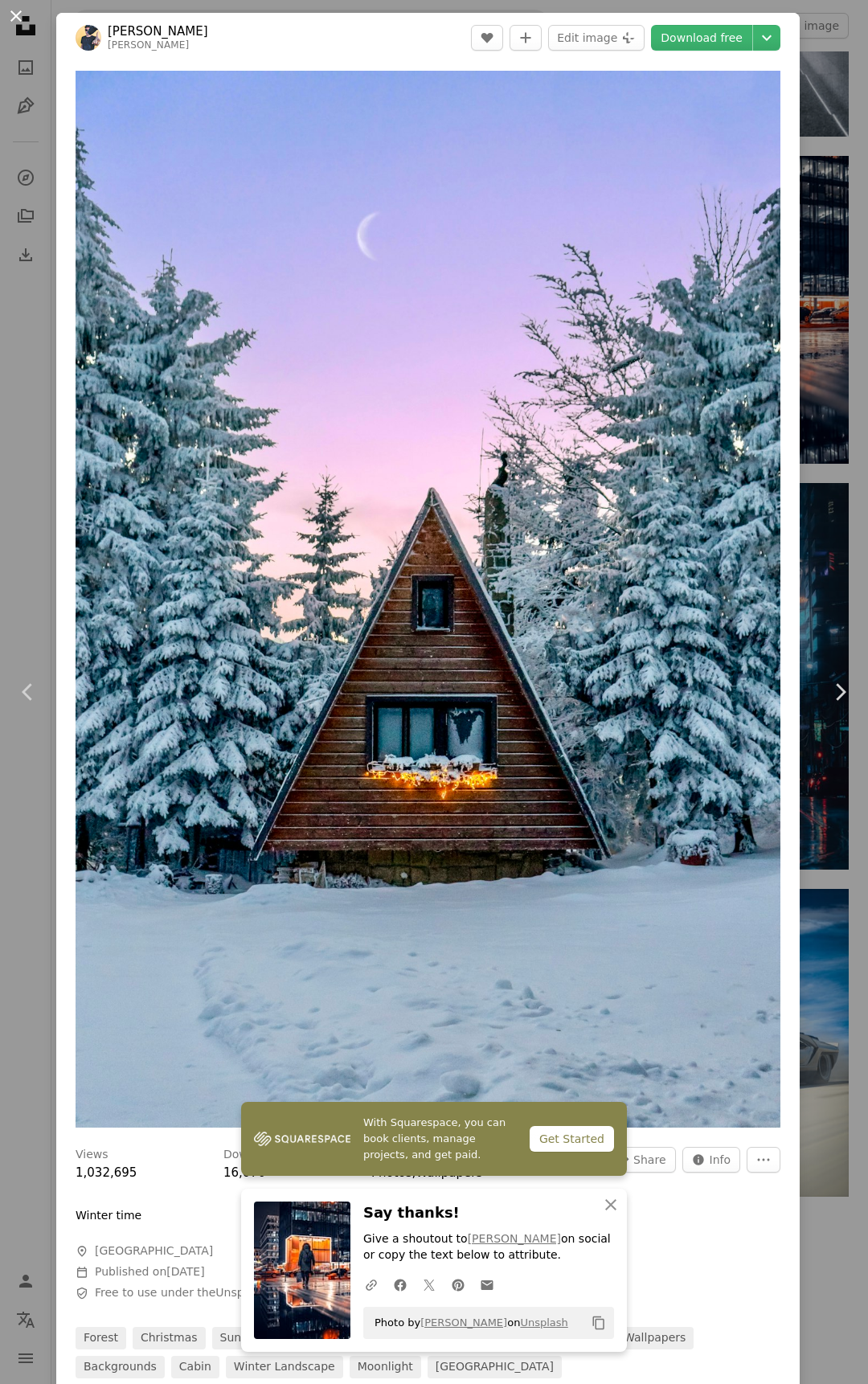
click at [20, 20] on button "An X shape" at bounding box center [16, 16] width 20 height 20
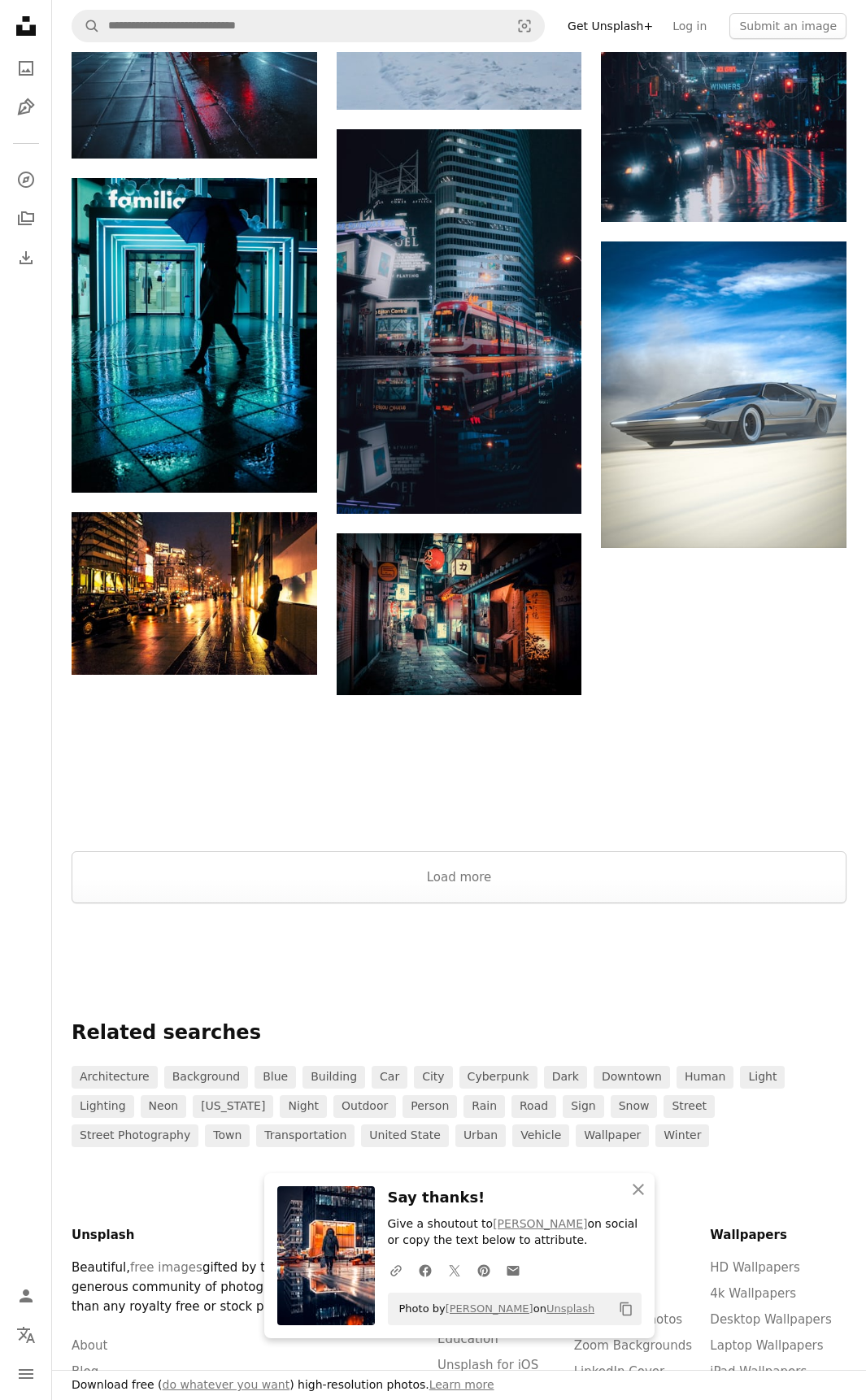
scroll to position [1708, 0]
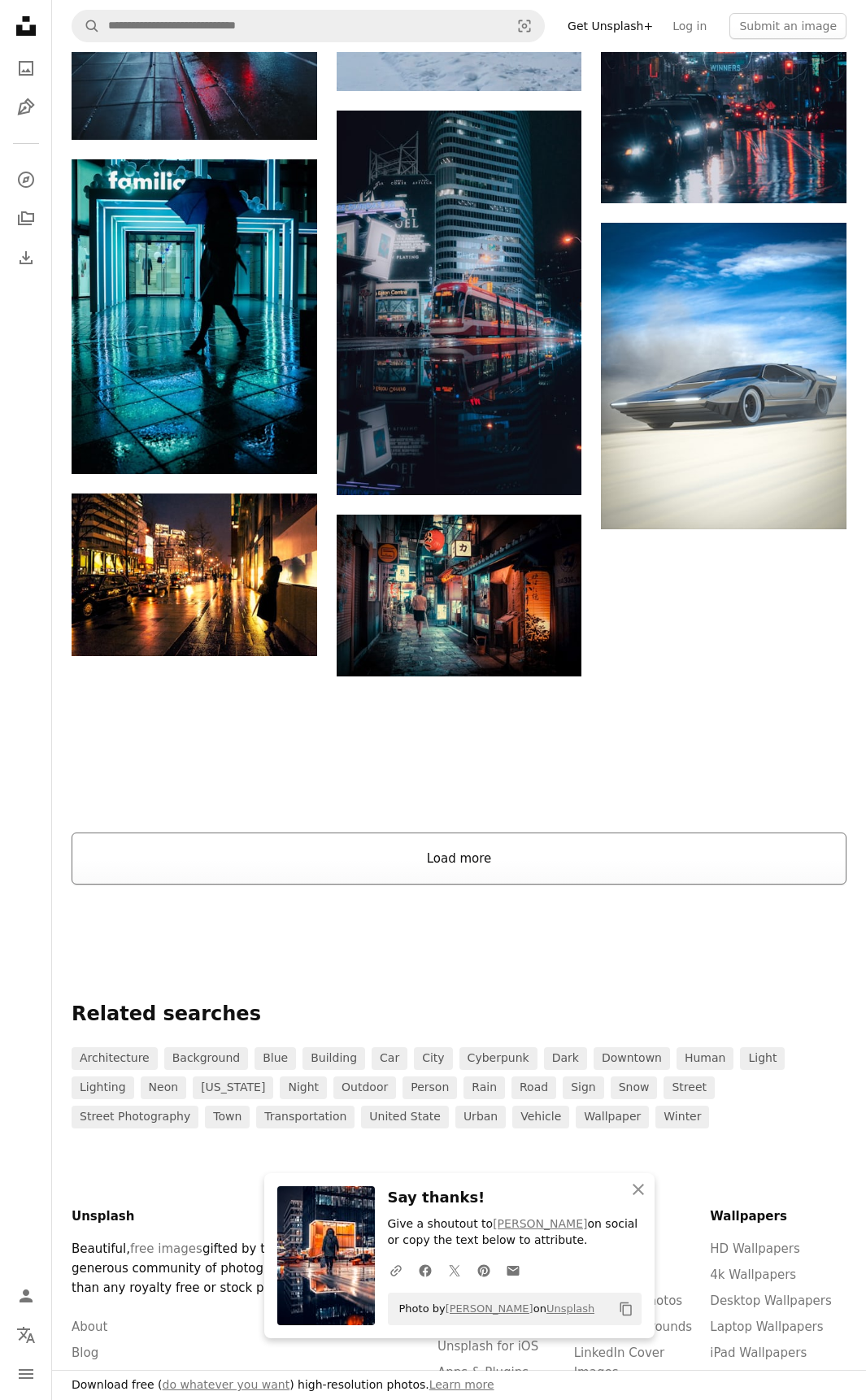
click at [466, 865] on button "Load more" at bounding box center [459, 858] width 775 height 52
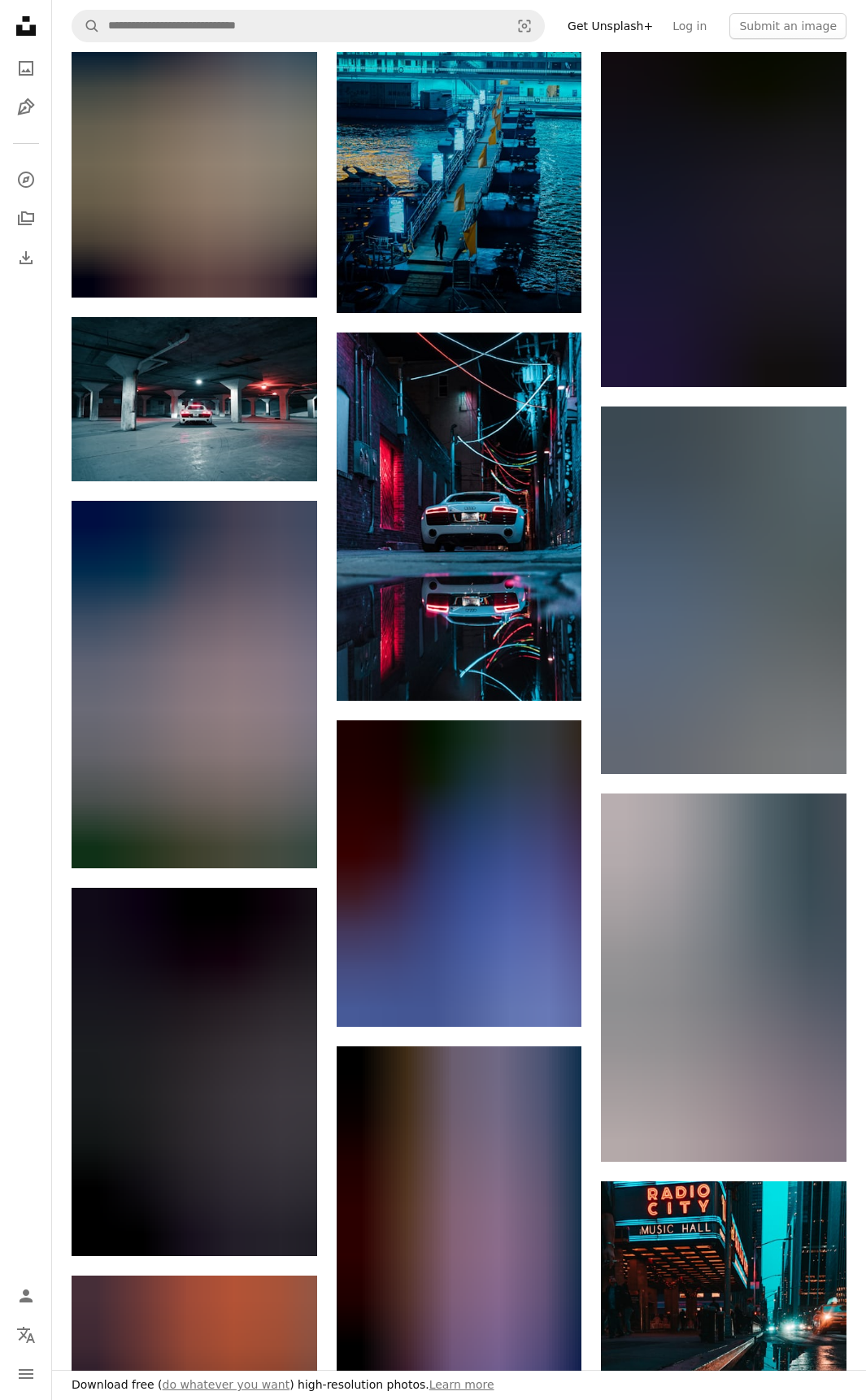
scroll to position [3334, 0]
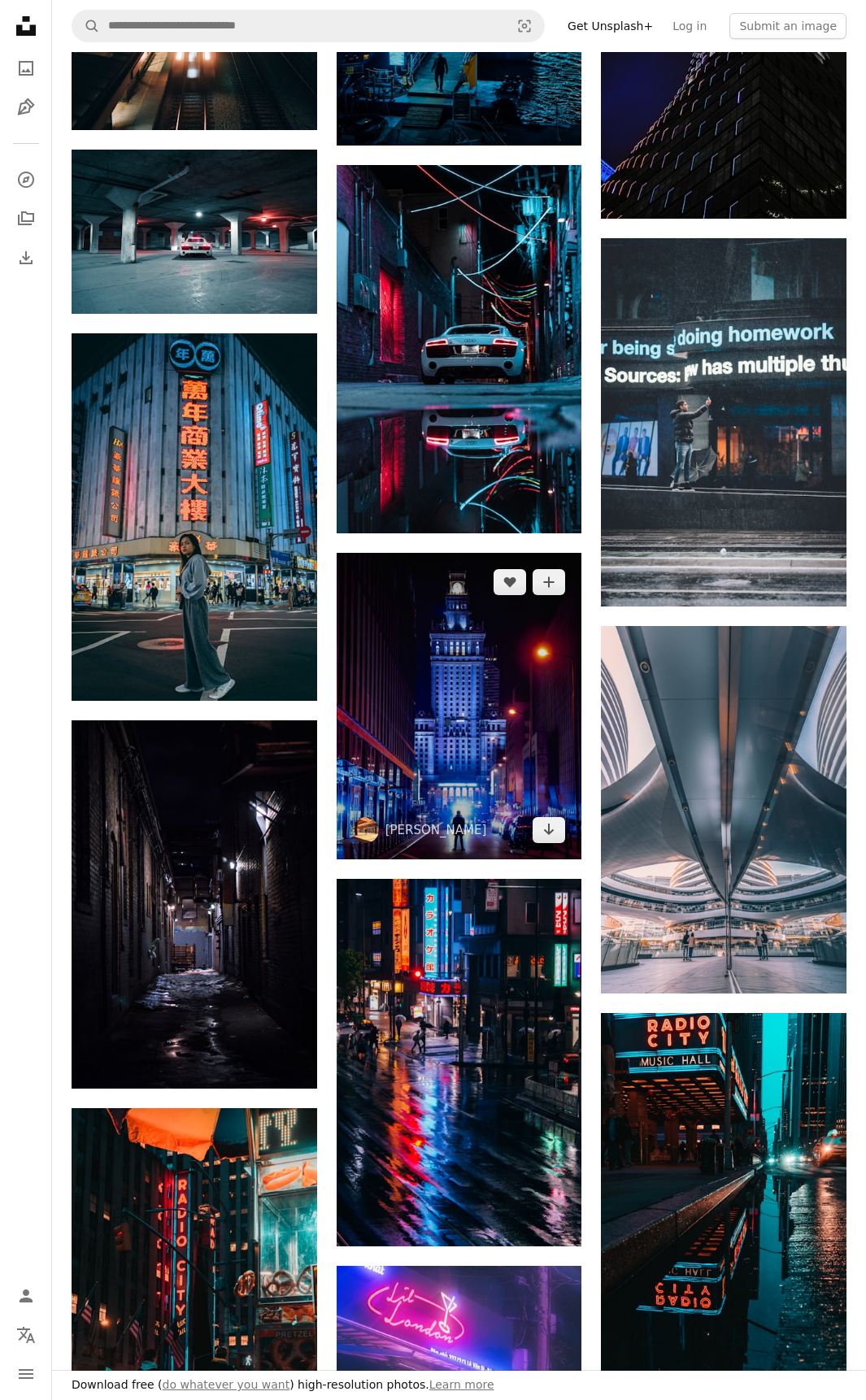
click at [491, 726] on img at bounding box center [459, 706] width 246 height 307
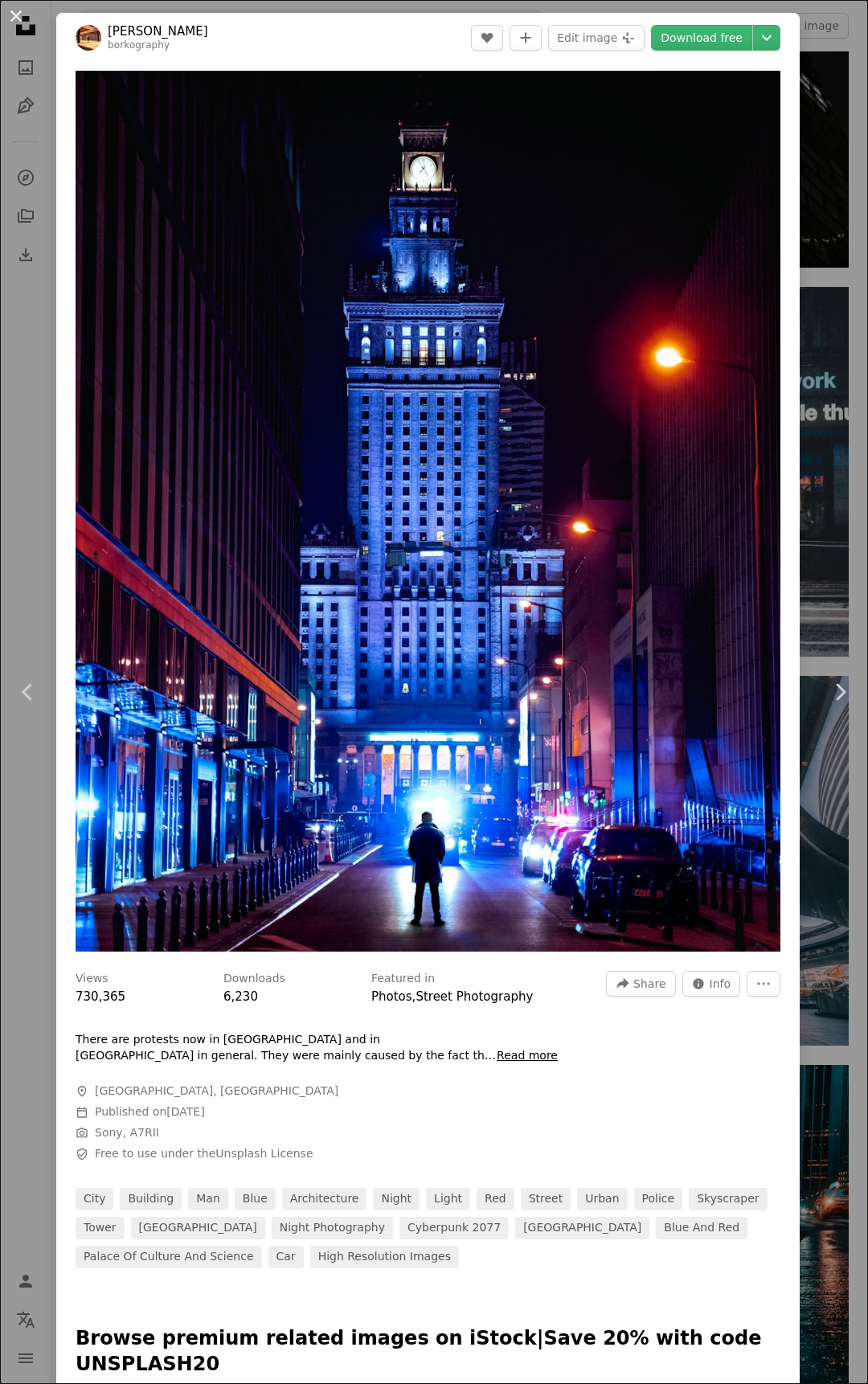
click at [20, 14] on button "An X shape" at bounding box center [16, 16] width 20 height 20
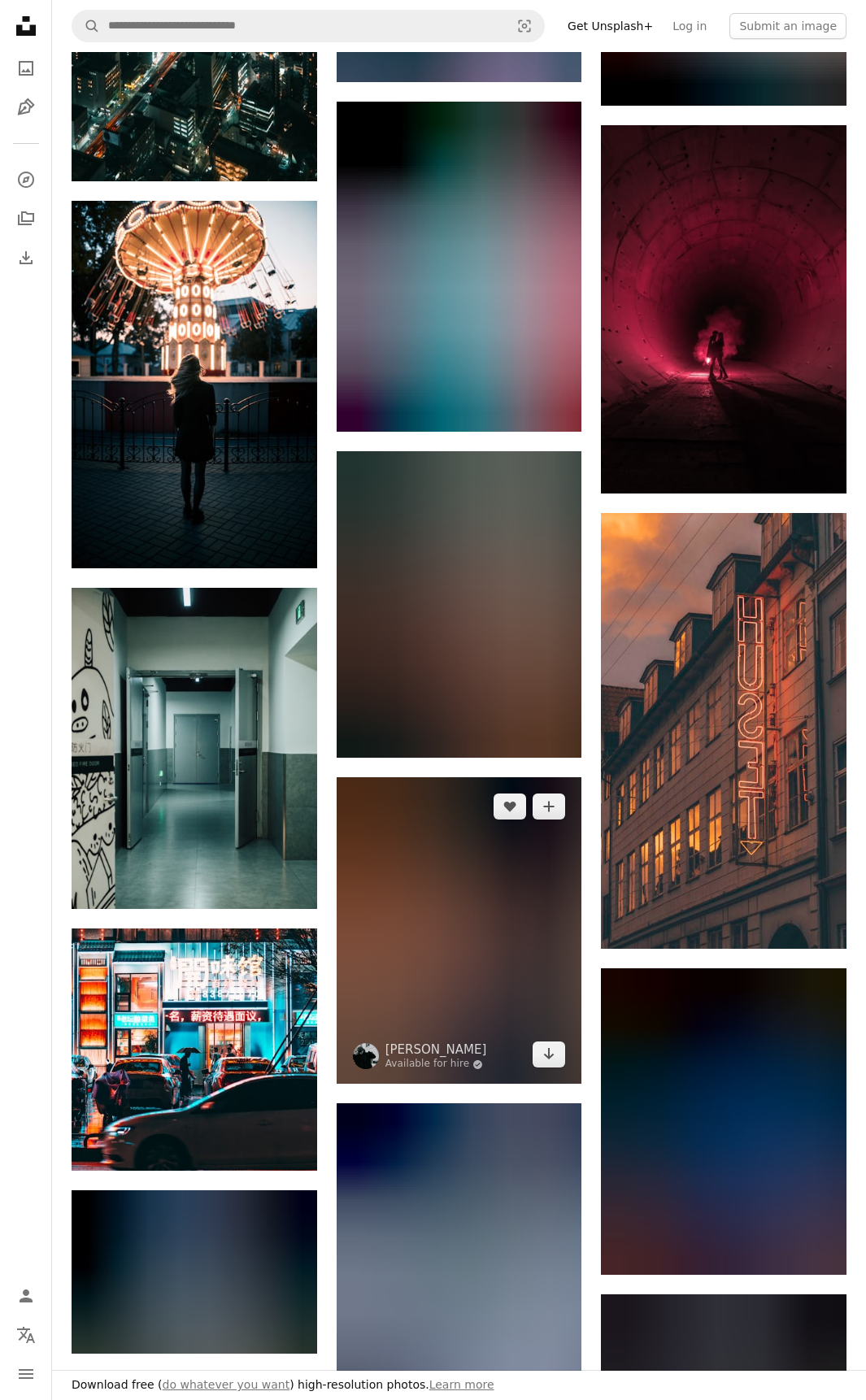
scroll to position [7155, 0]
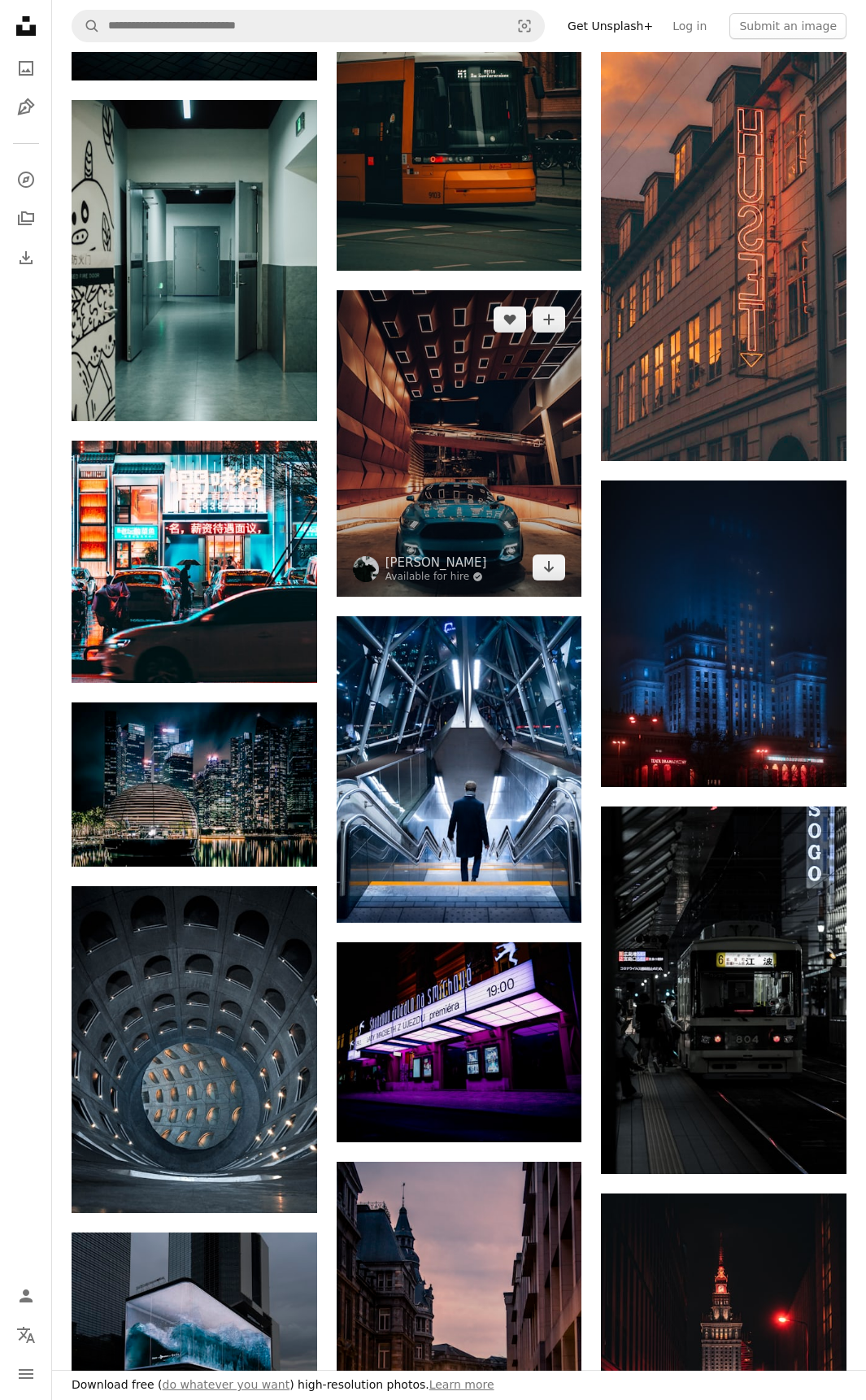
click at [479, 517] on img at bounding box center [459, 444] width 246 height 307
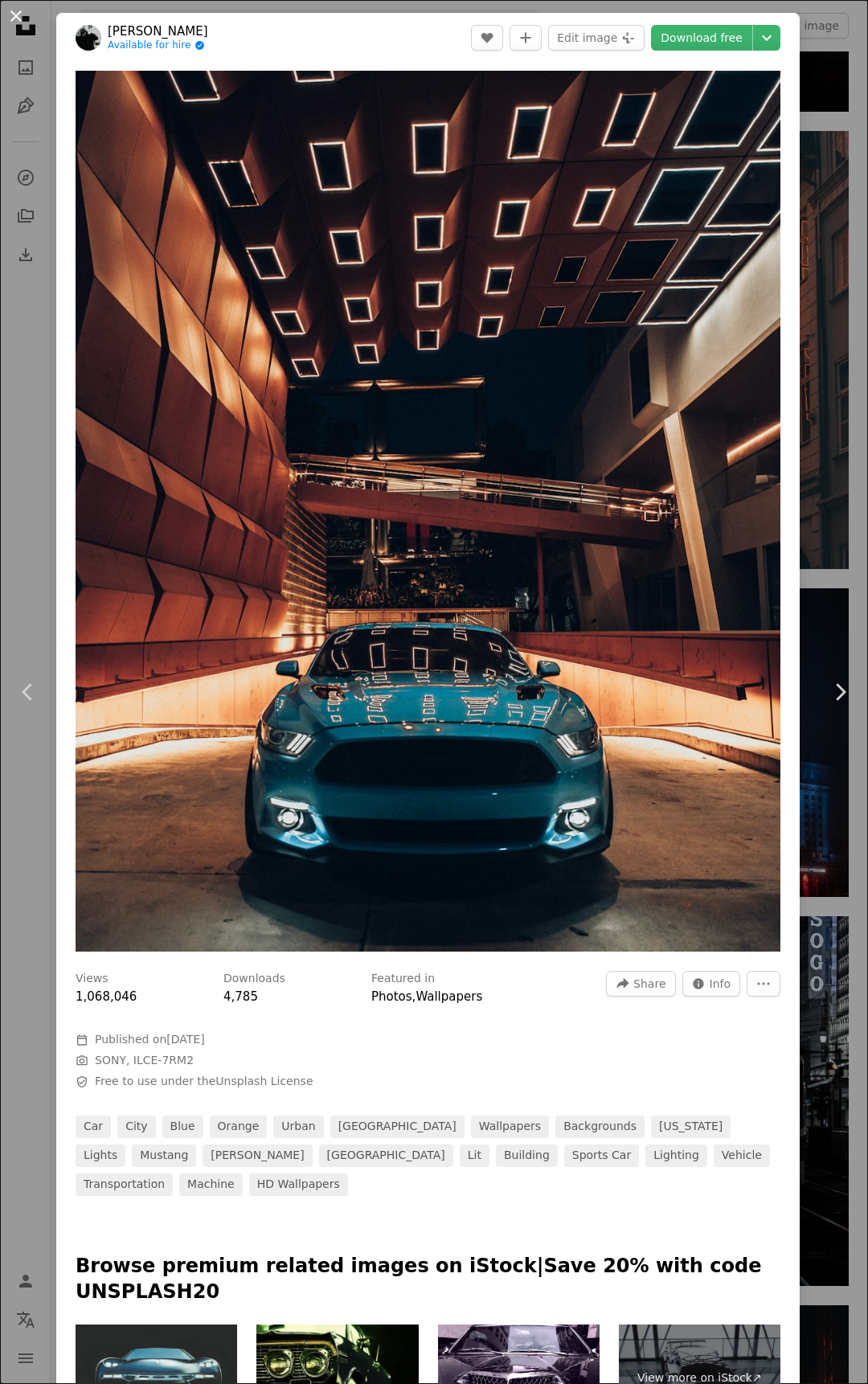
click at [20, 19] on button "An X shape" at bounding box center [16, 16] width 20 height 20
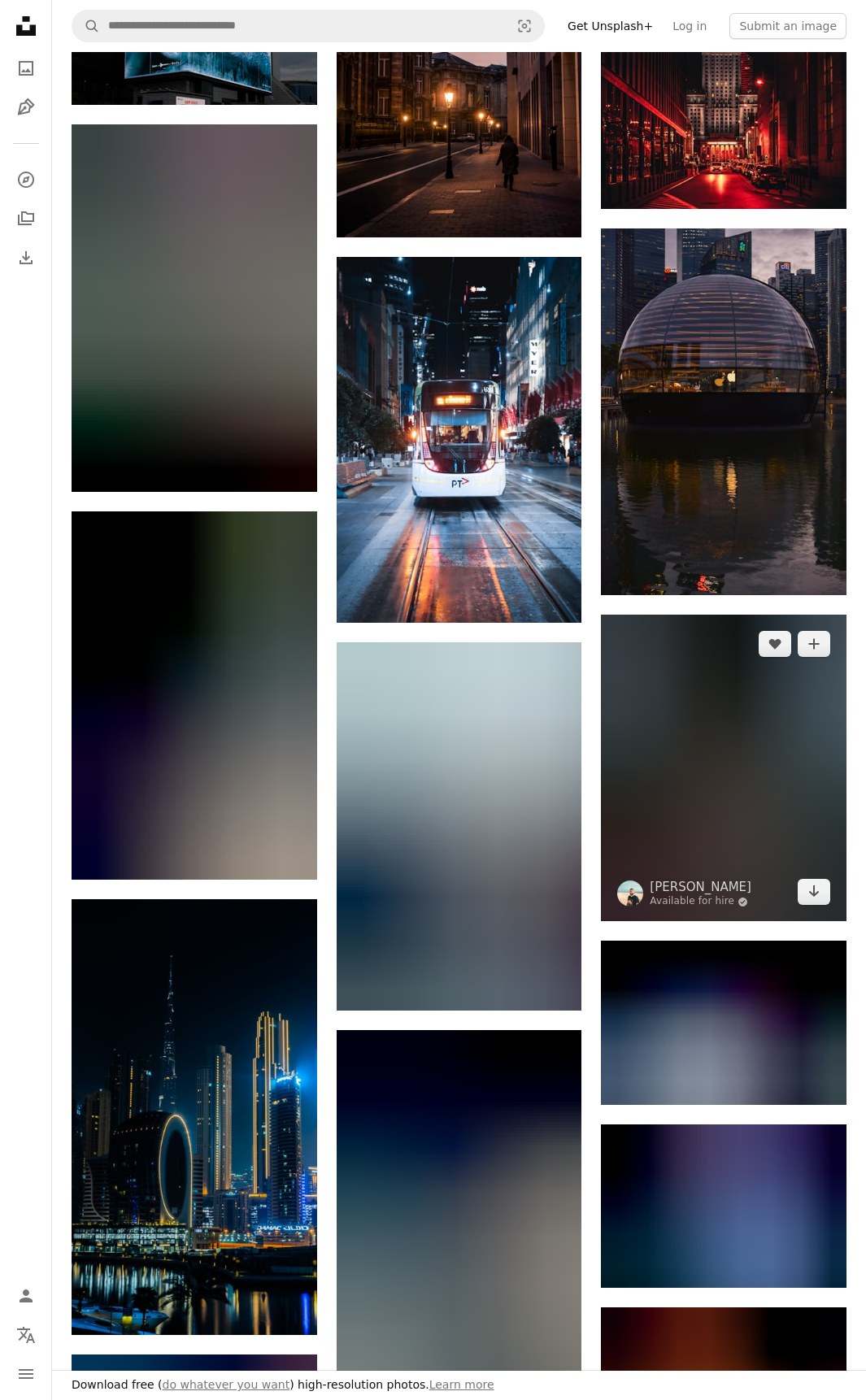
scroll to position [9188, 0]
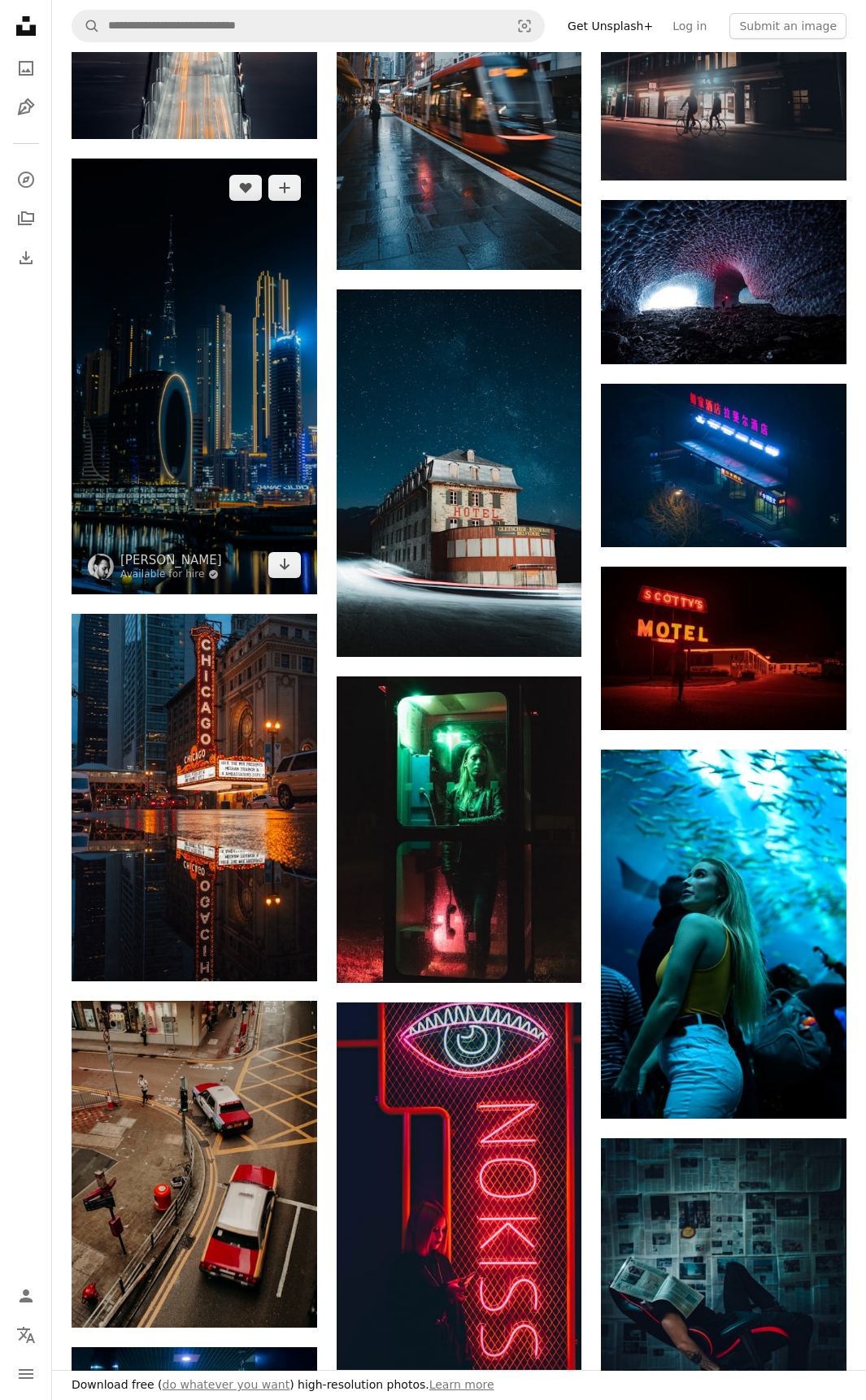
click at [112, 395] on img at bounding box center [195, 377] width 246 height 436
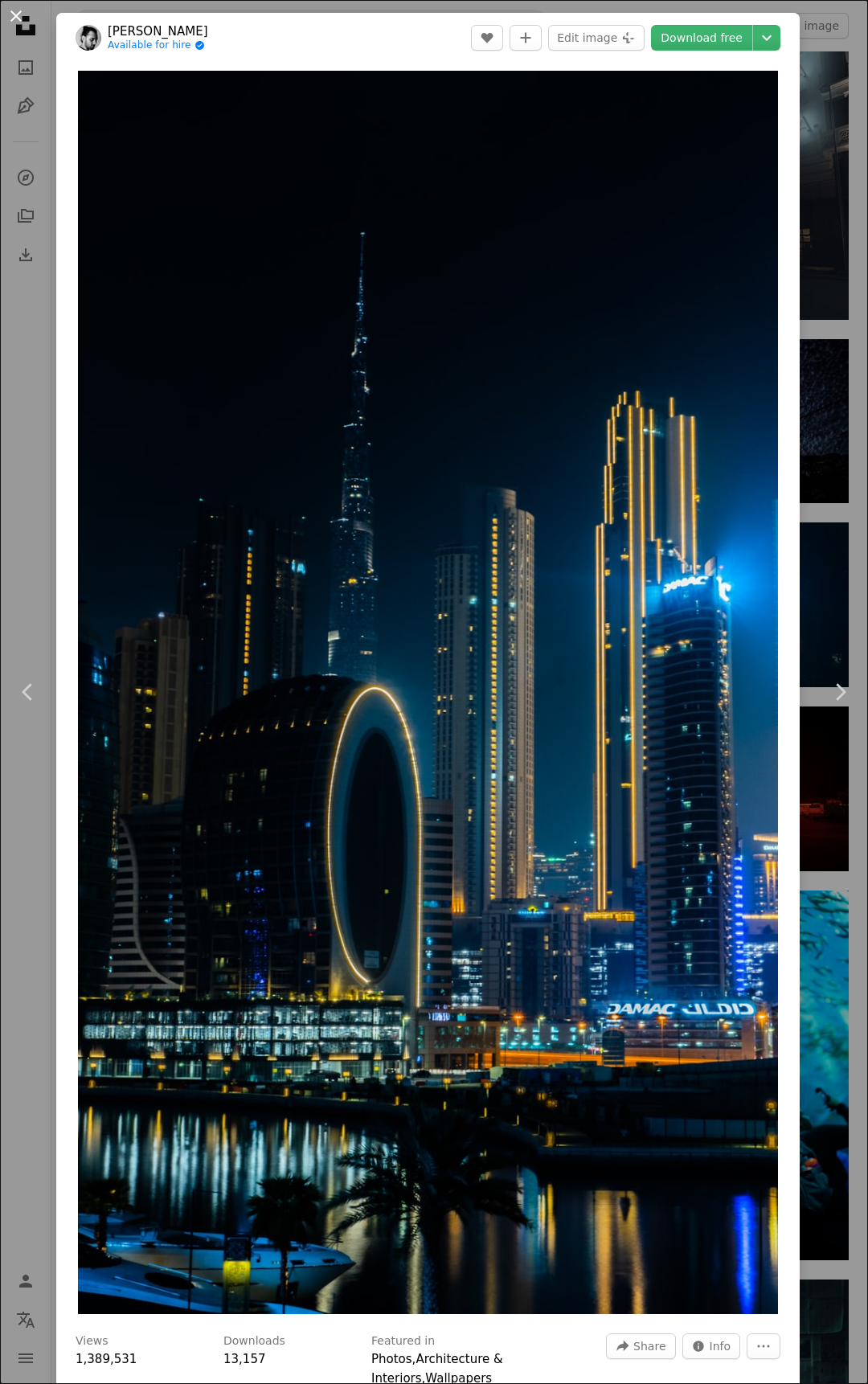
click at [14, 18] on button "An X shape" at bounding box center [16, 16] width 20 height 20
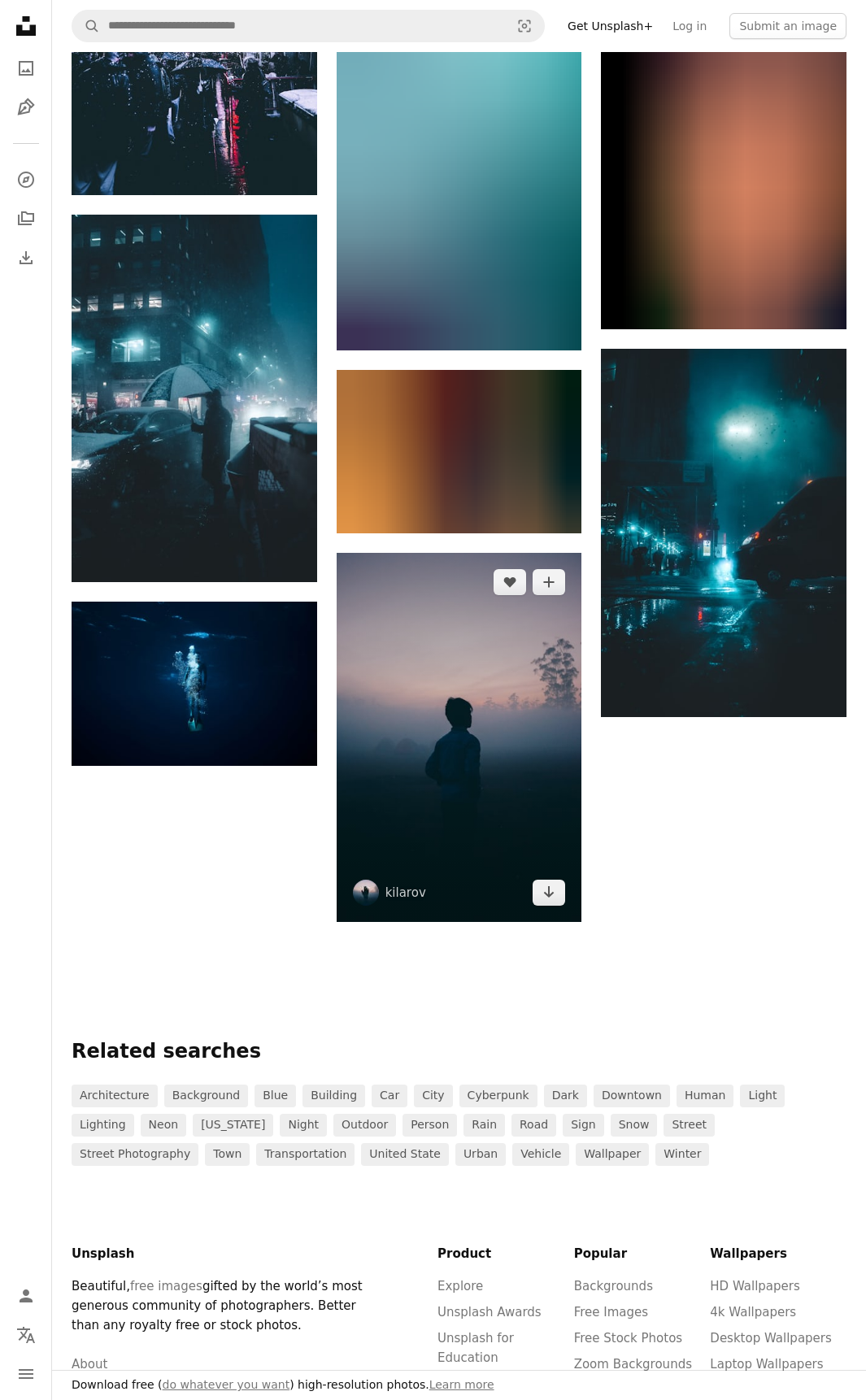
scroll to position [20409, 0]
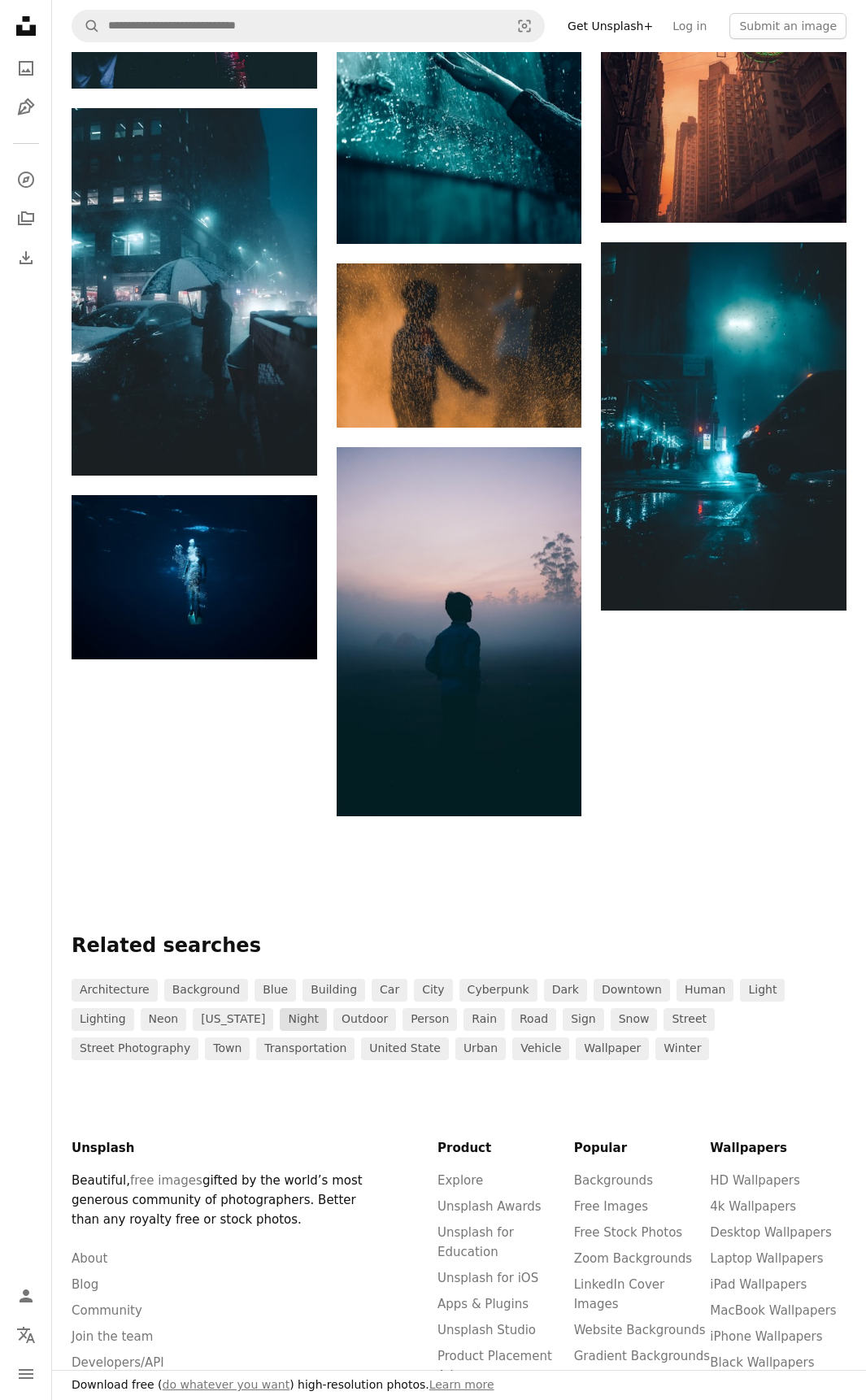
click at [280, 1017] on link "night" at bounding box center [303, 1019] width 48 height 22
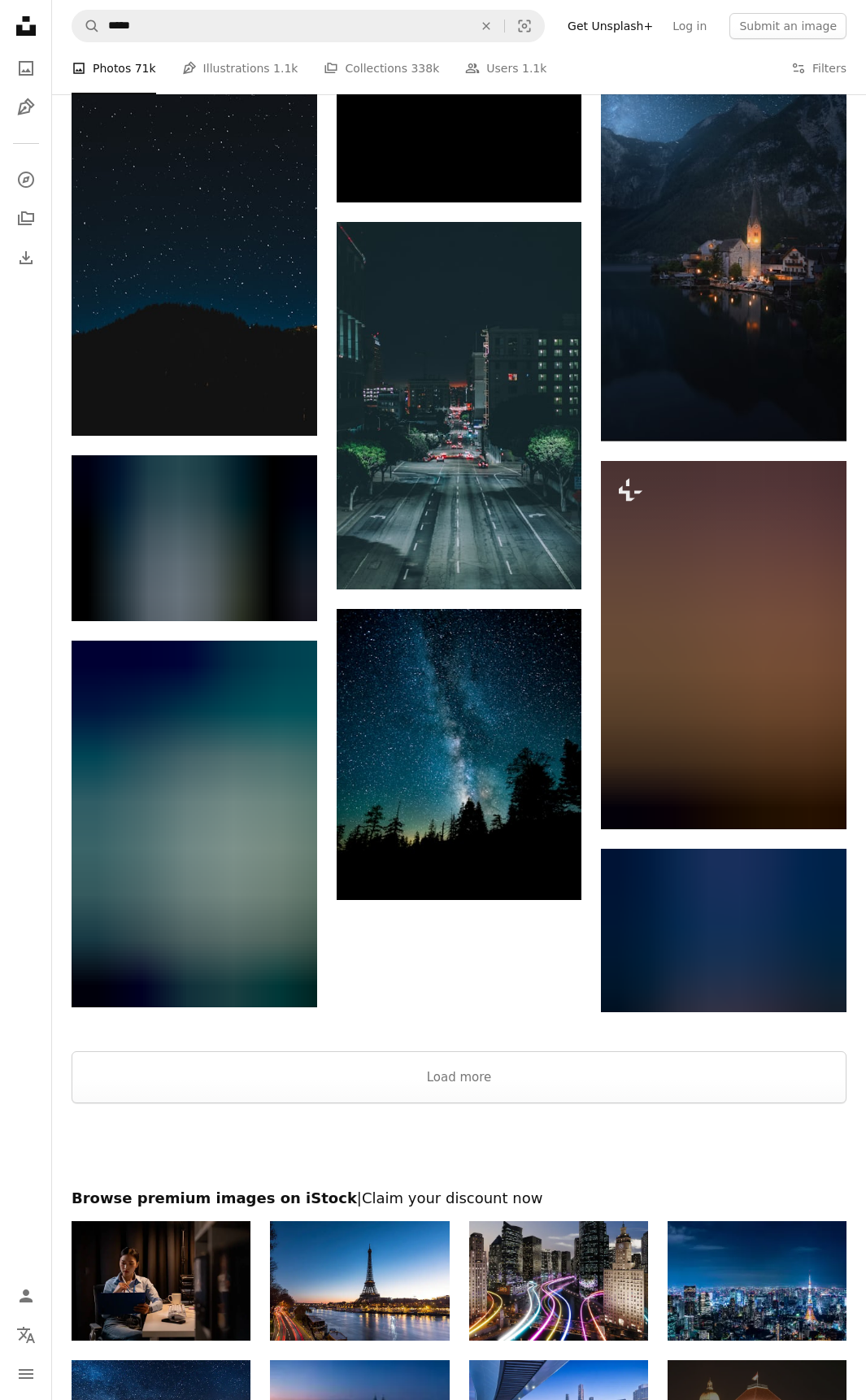
scroll to position [1952, 0]
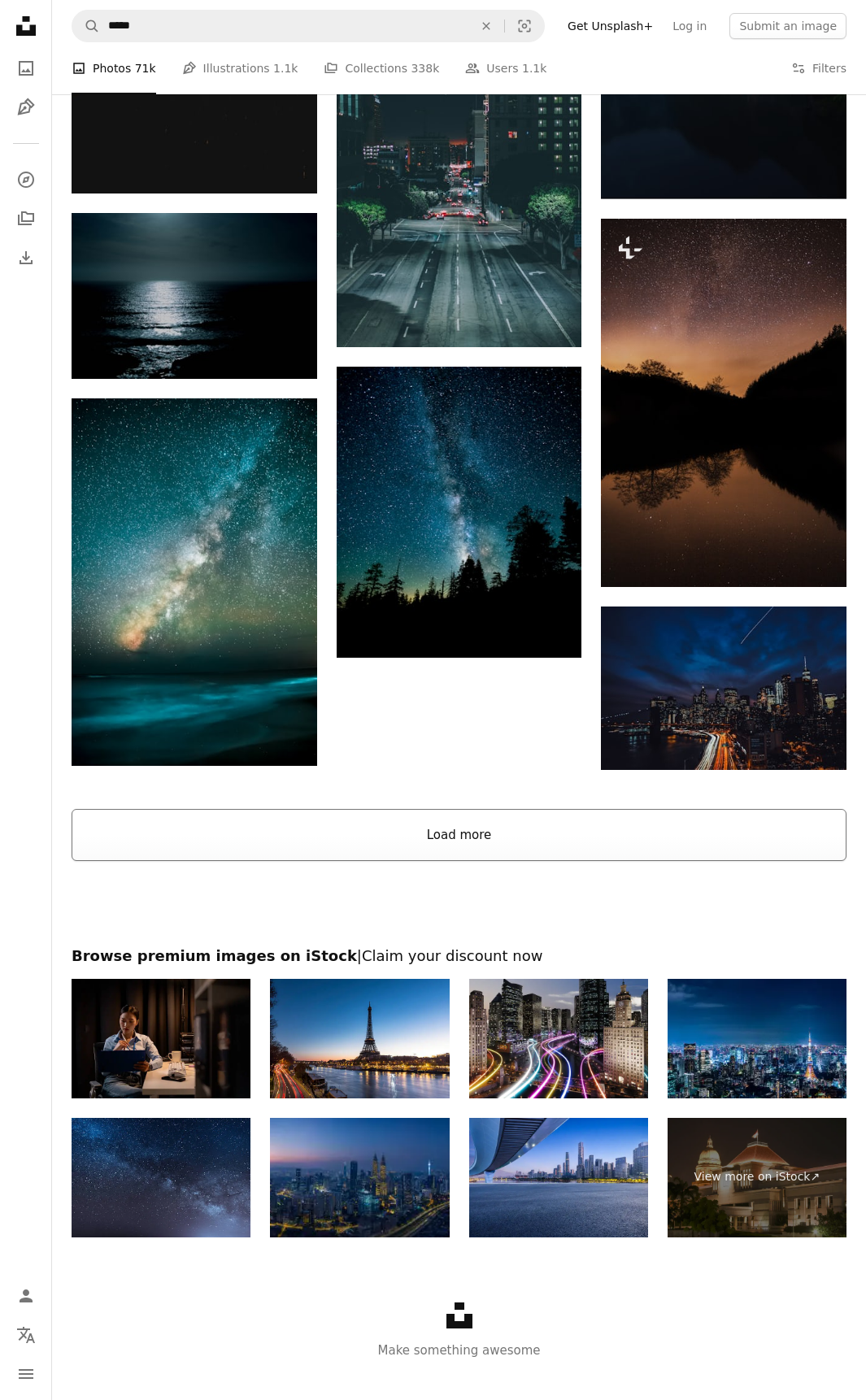
click at [487, 834] on button "Load more" at bounding box center [459, 835] width 775 height 52
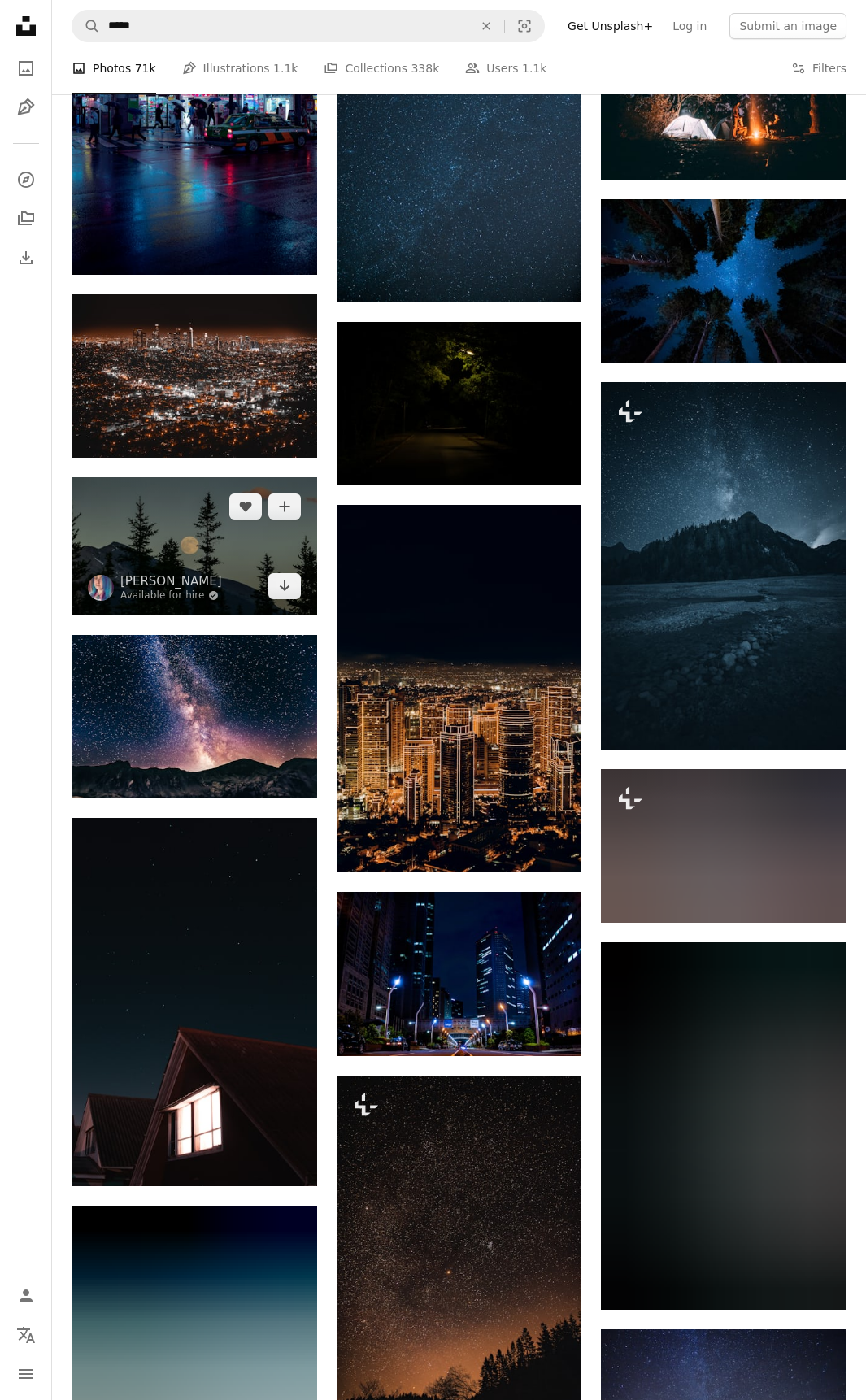
scroll to position [7725, 0]
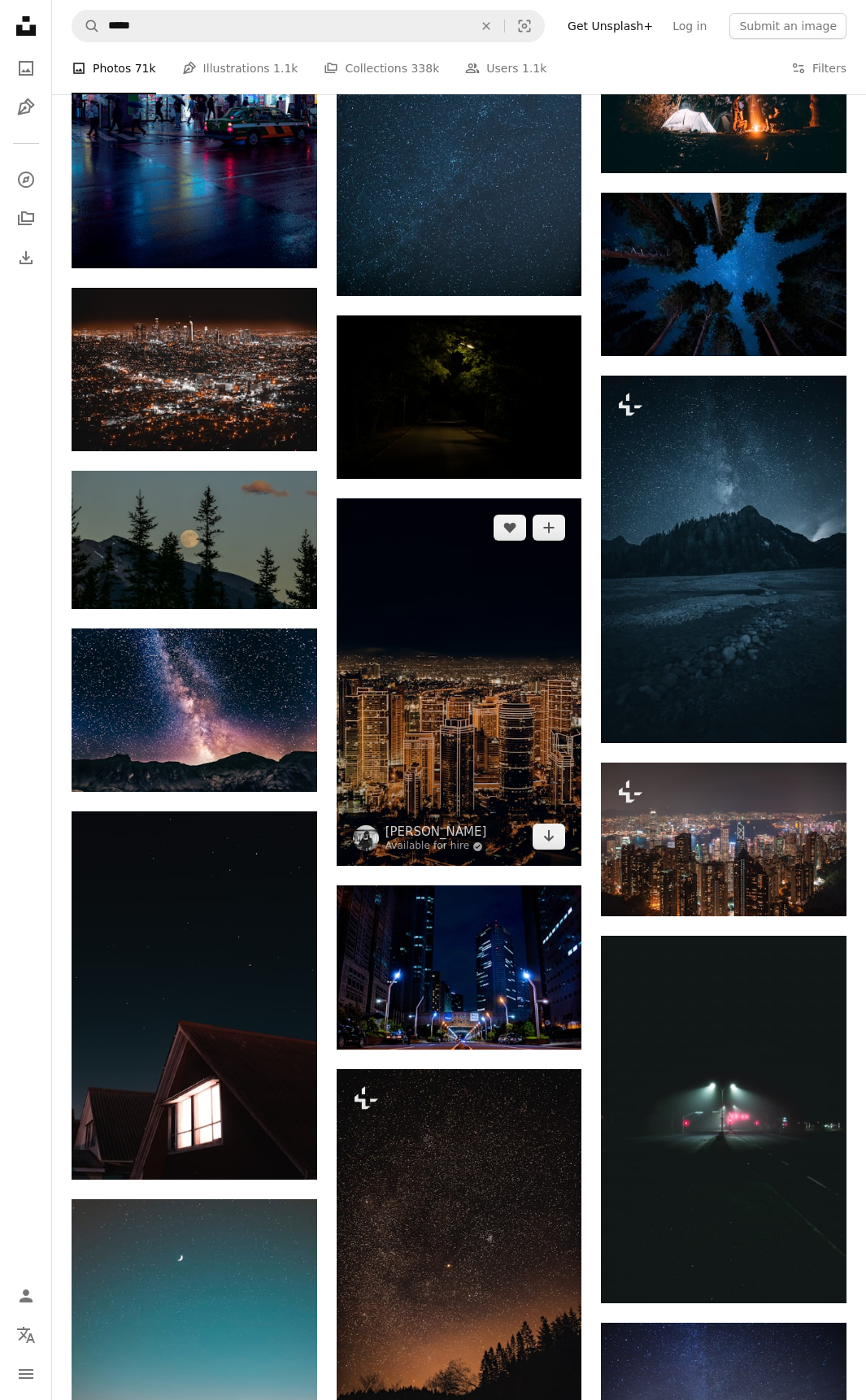
click at [399, 668] on img at bounding box center [459, 683] width 246 height 368
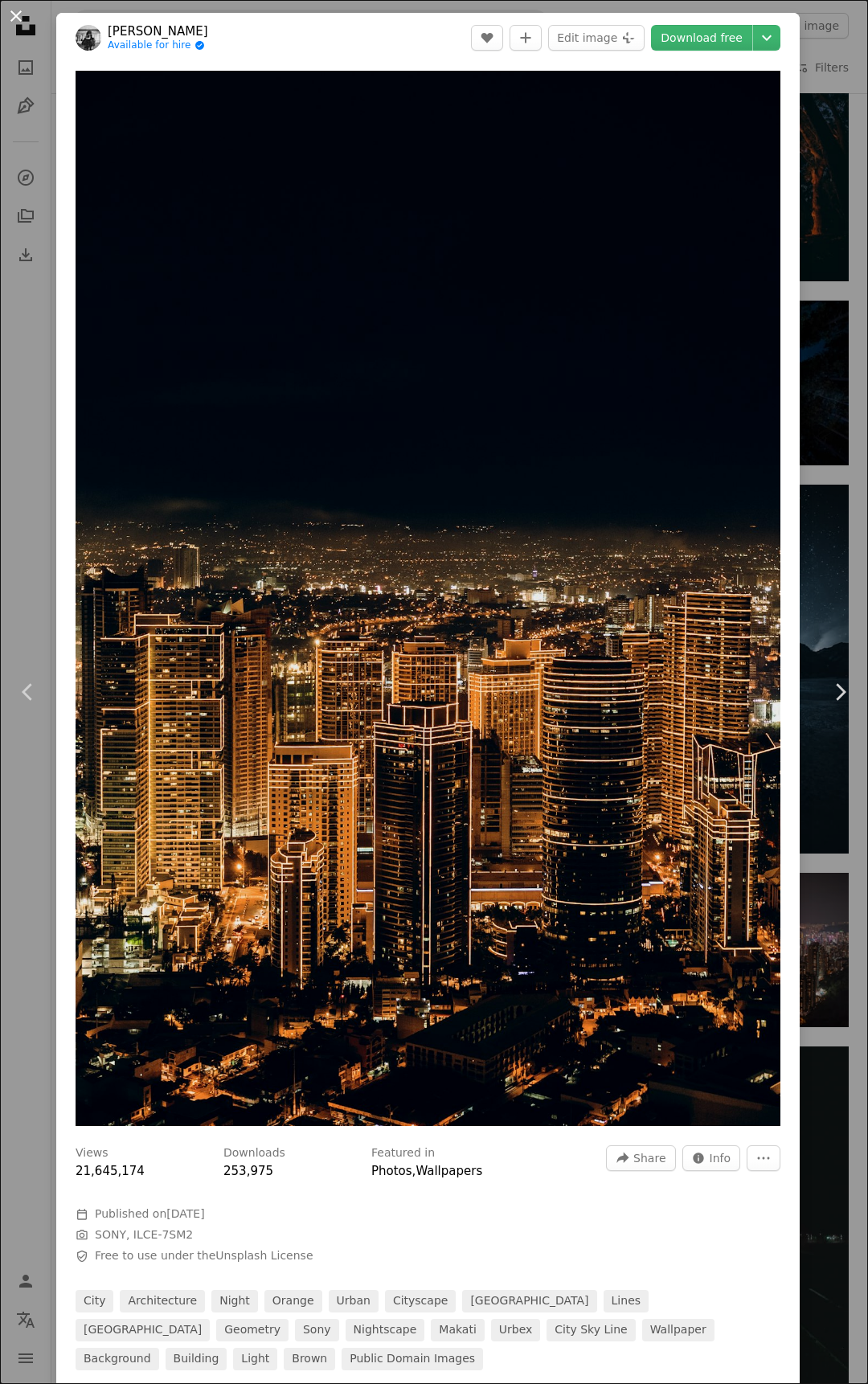
click at [20, 15] on button "An X shape" at bounding box center [16, 16] width 20 height 20
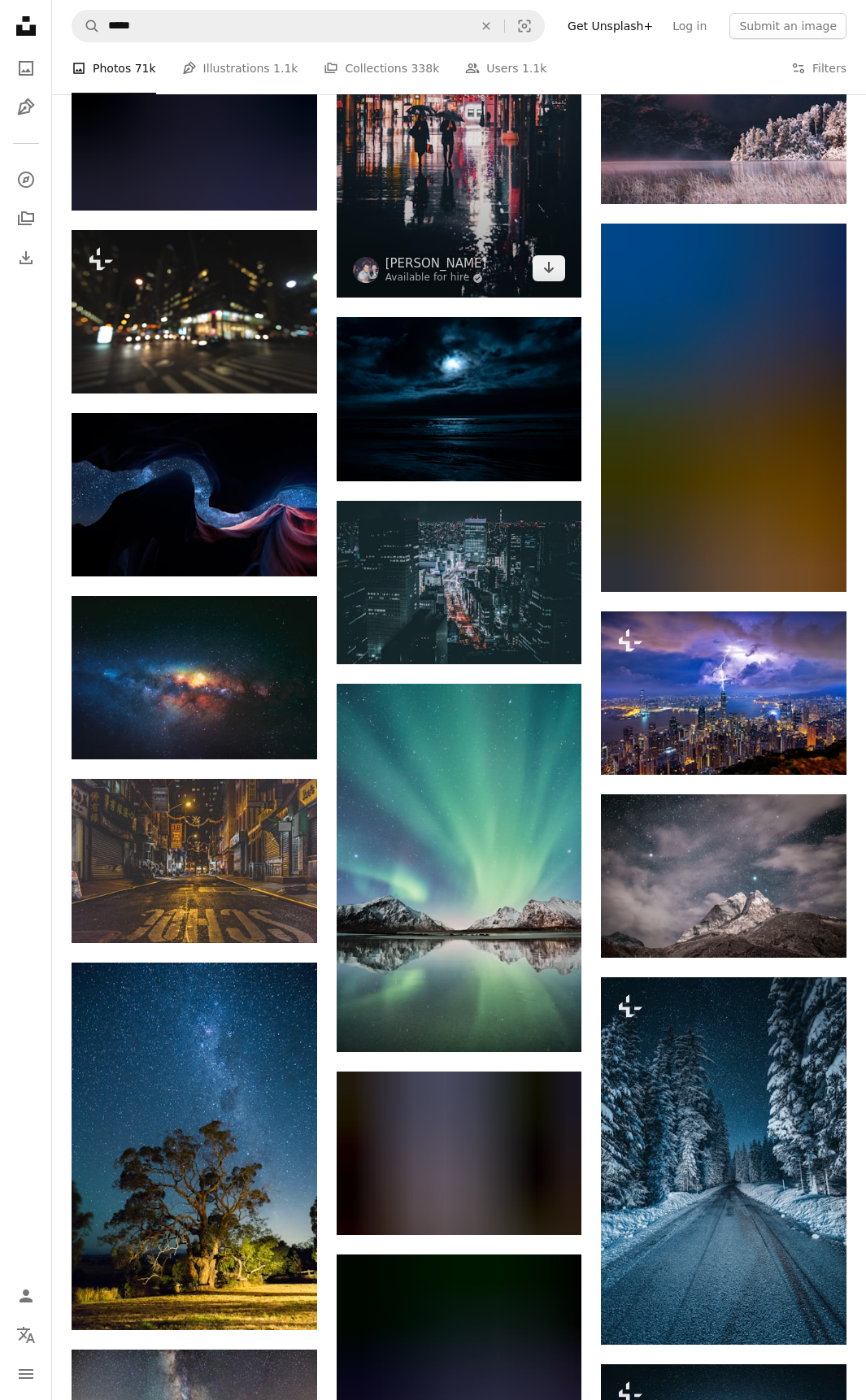
scroll to position [18132, 0]
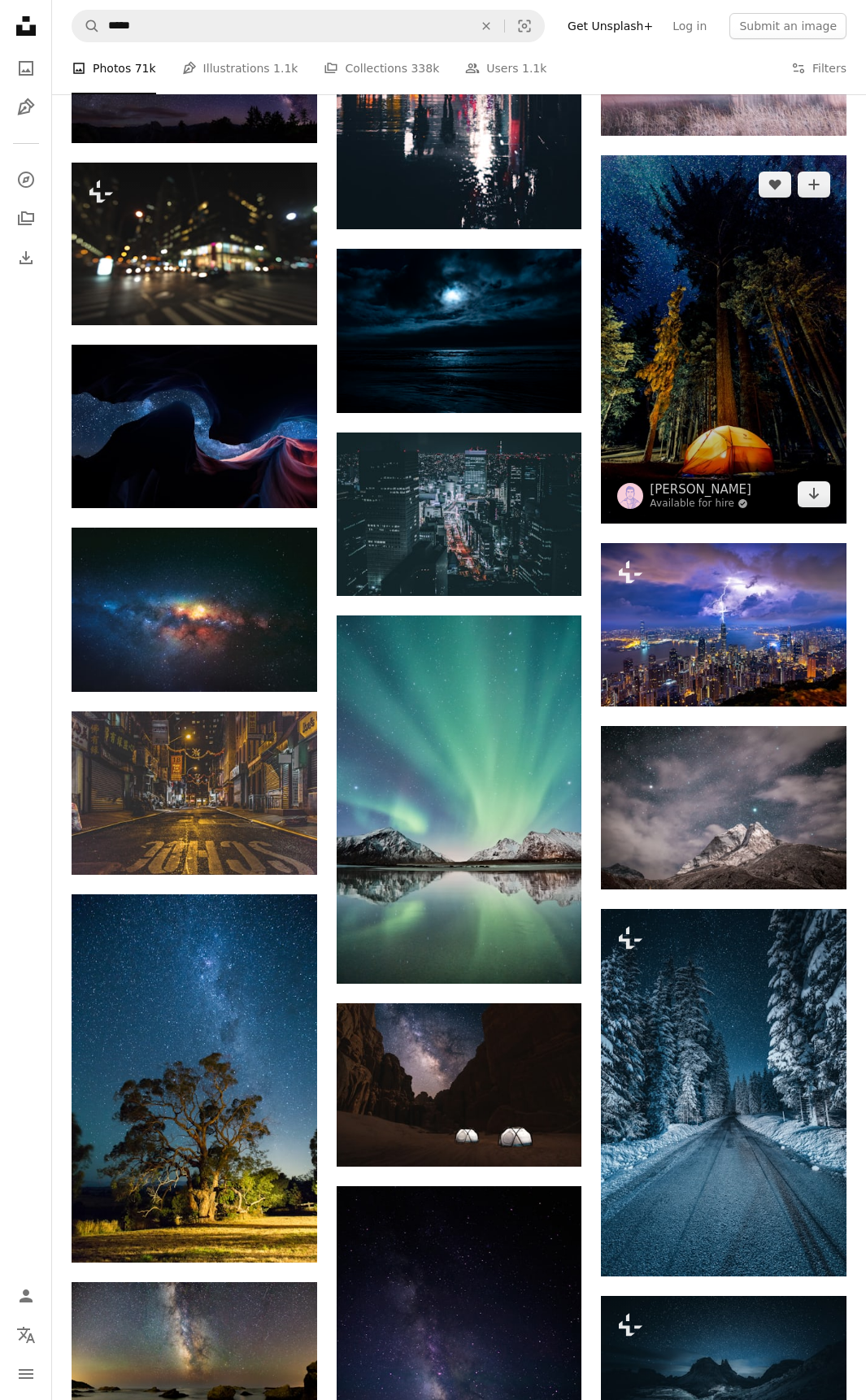
click at [753, 396] on img at bounding box center [723, 339] width 246 height 368
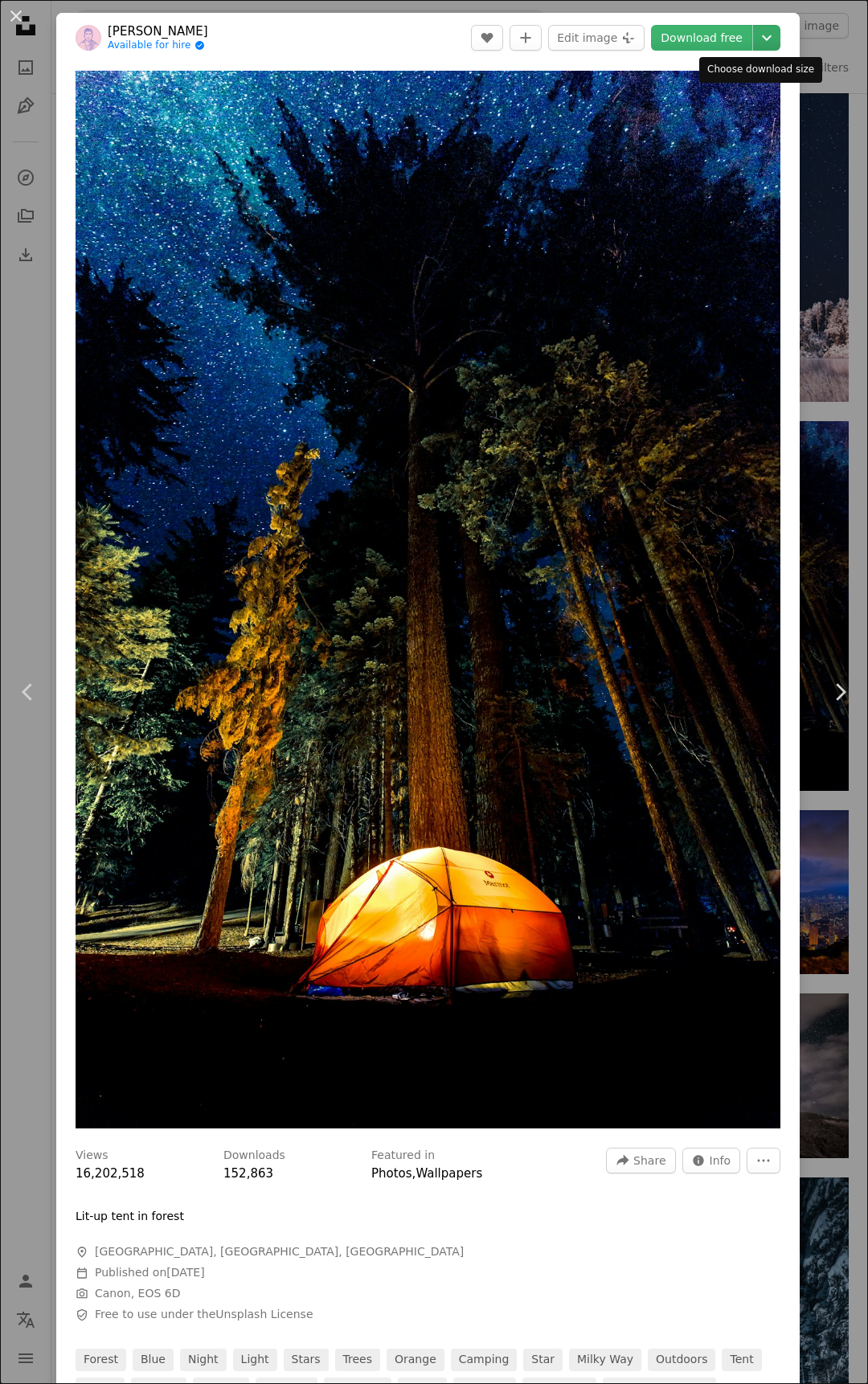
click at [762, 29] on icon "Chevron down" at bounding box center [766, 38] width 26 height 20
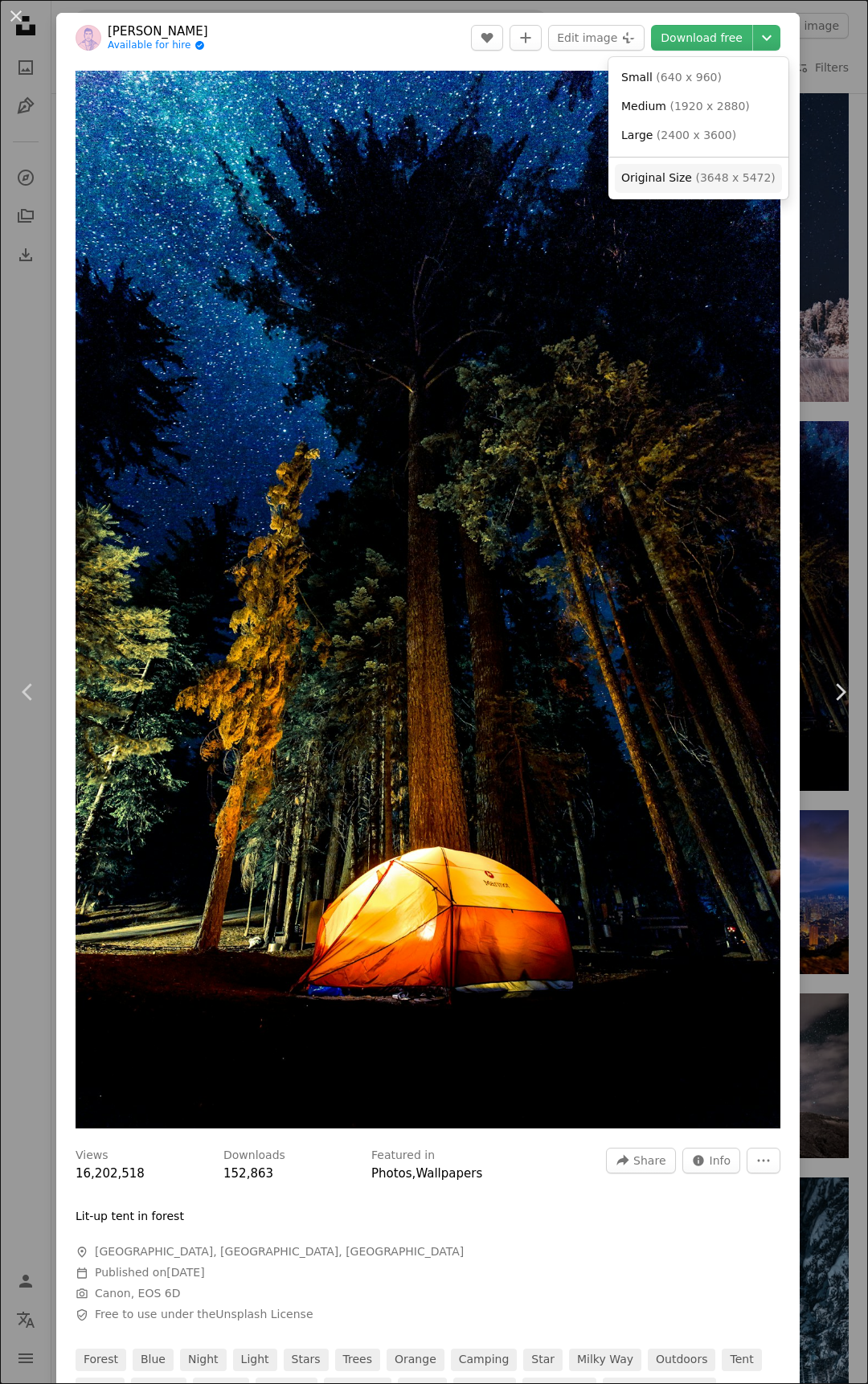
click at [677, 184] on span "Original Size" at bounding box center [657, 177] width 71 height 13
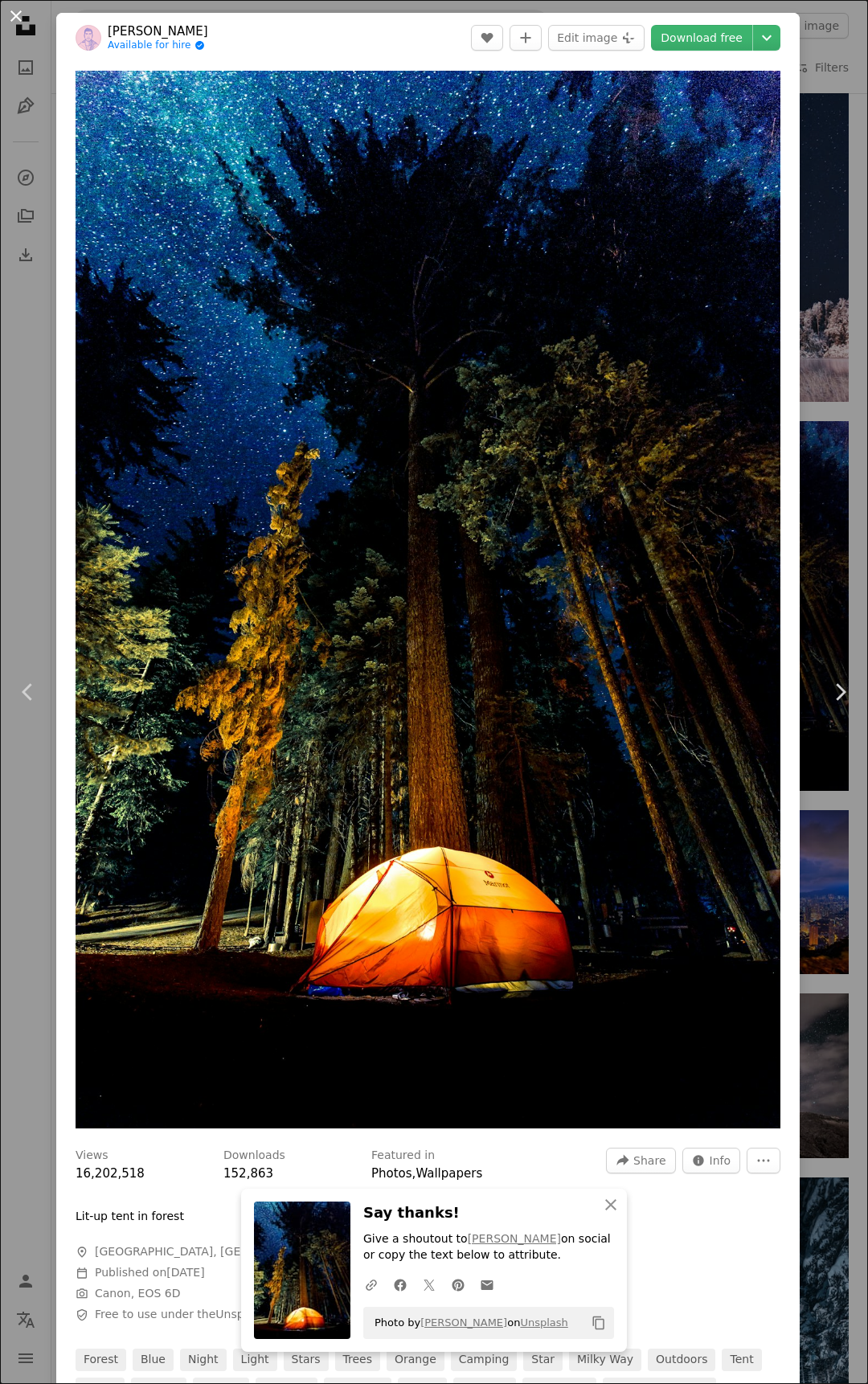
click at [14, 14] on button "An X shape" at bounding box center [16, 16] width 20 height 20
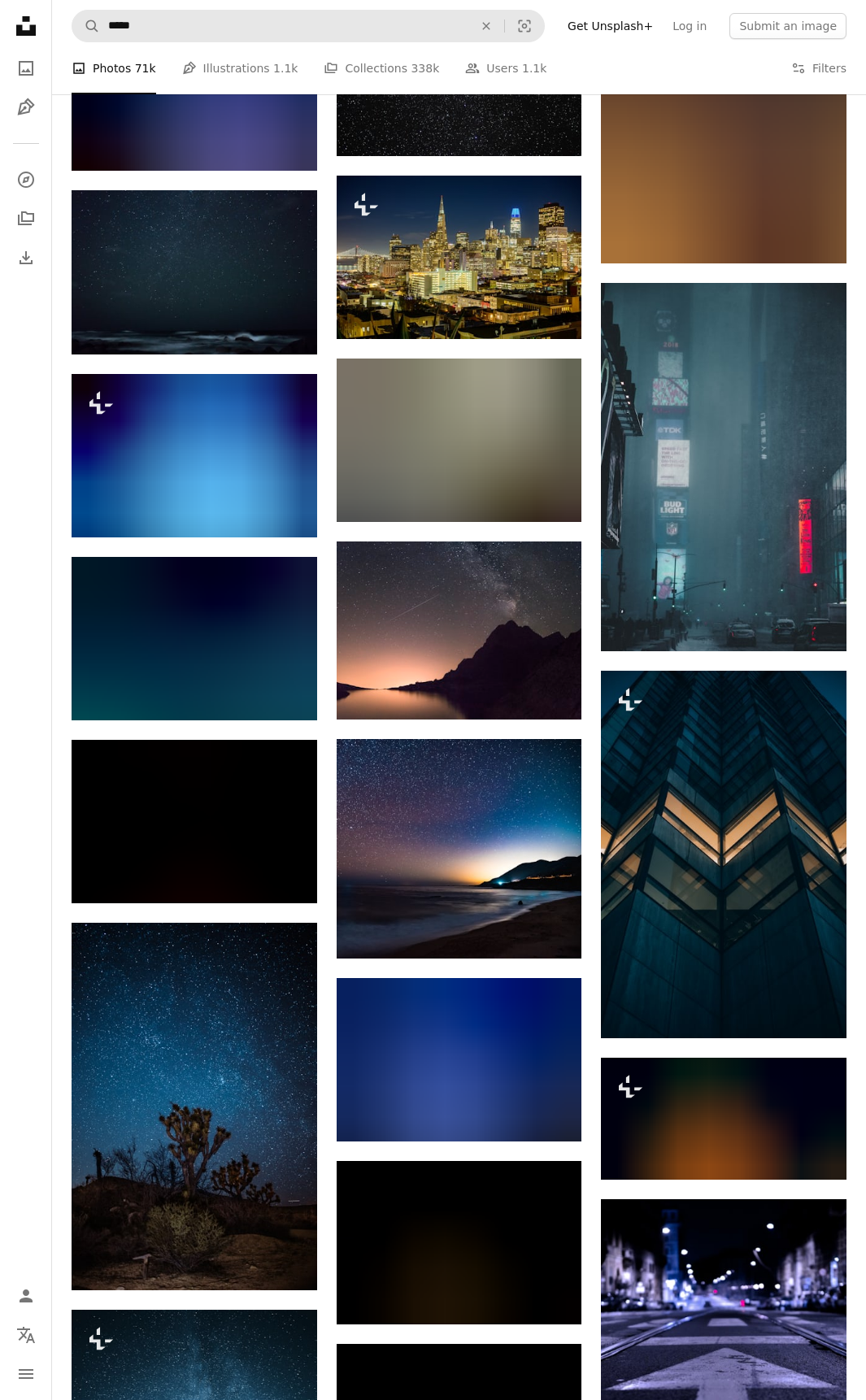
scroll to position [30248, 0]
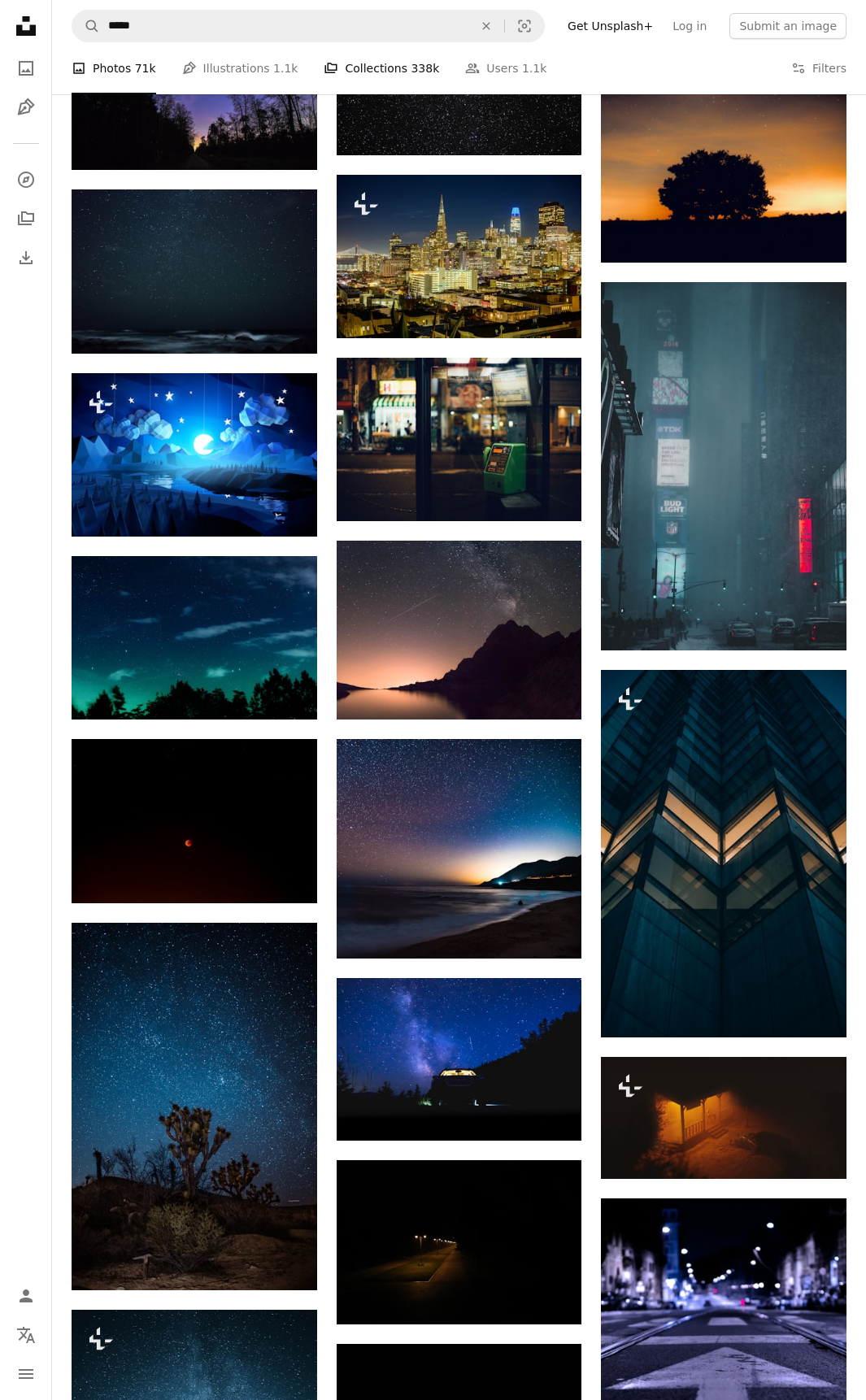
click at [368, 72] on link "A stack of folders Collections 338k" at bounding box center [381, 68] width 116 height 52
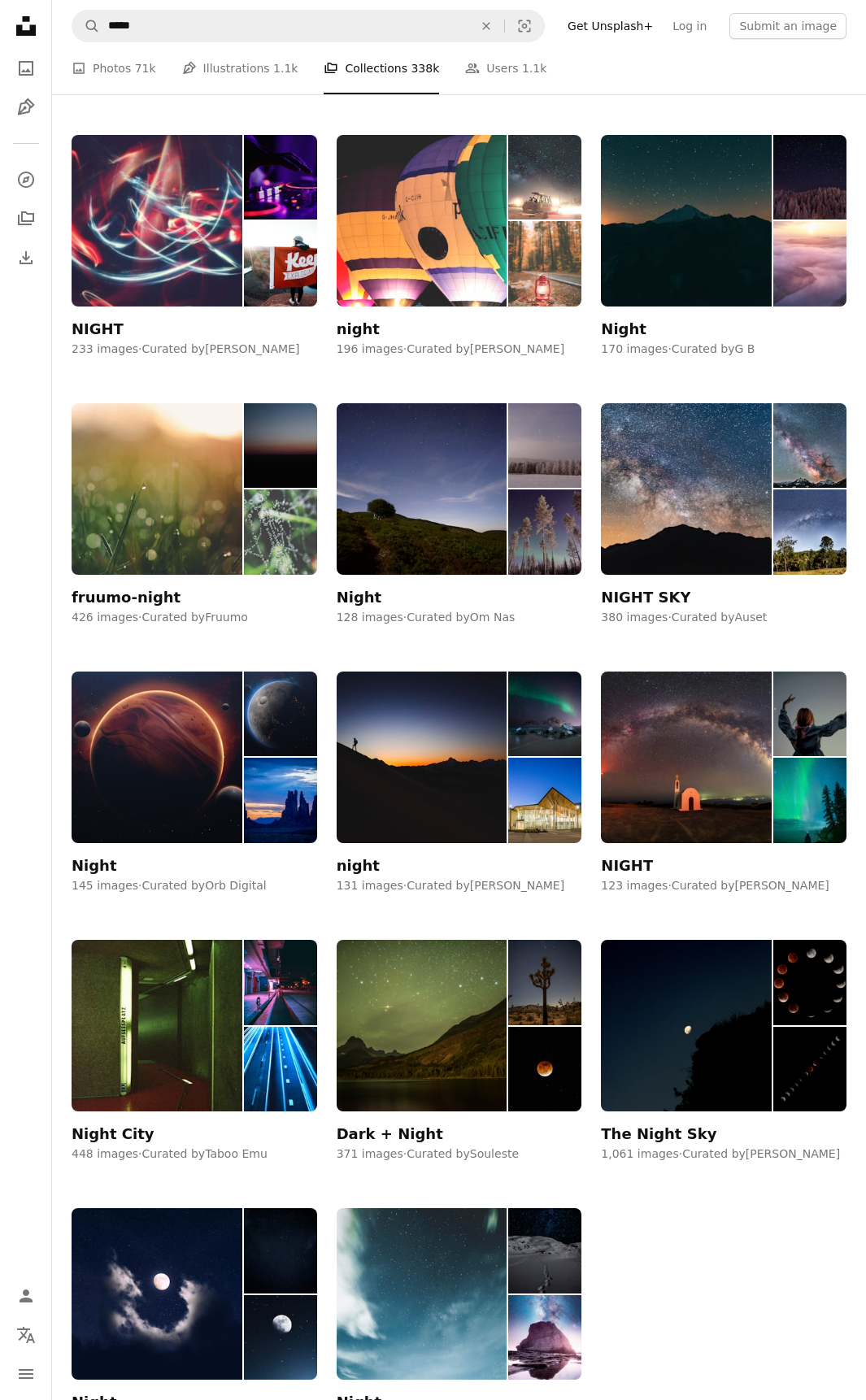
scroll to position [894, 0]
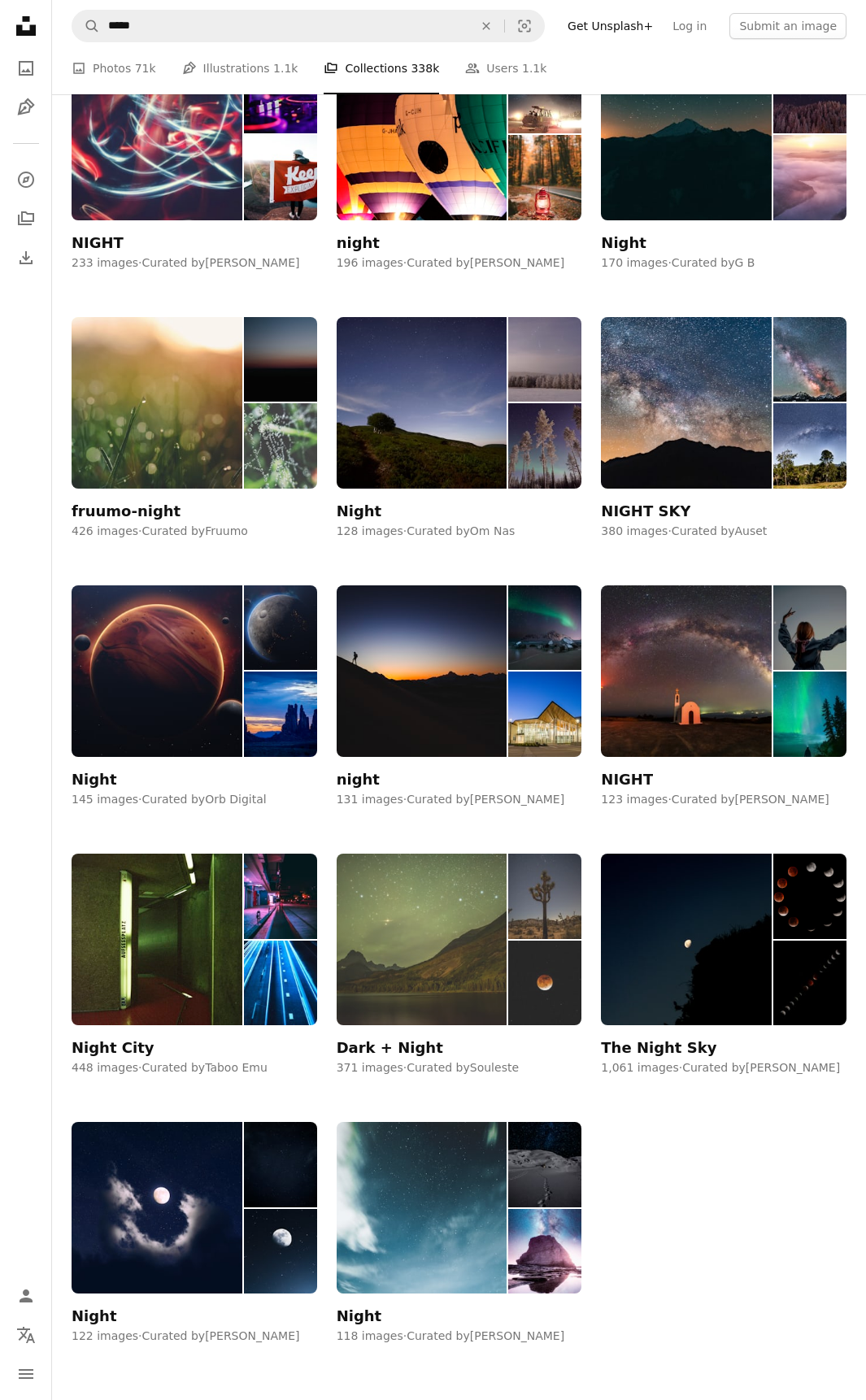
click at [466, 966] on img at bounding box center [421, 939] width 170 height 171
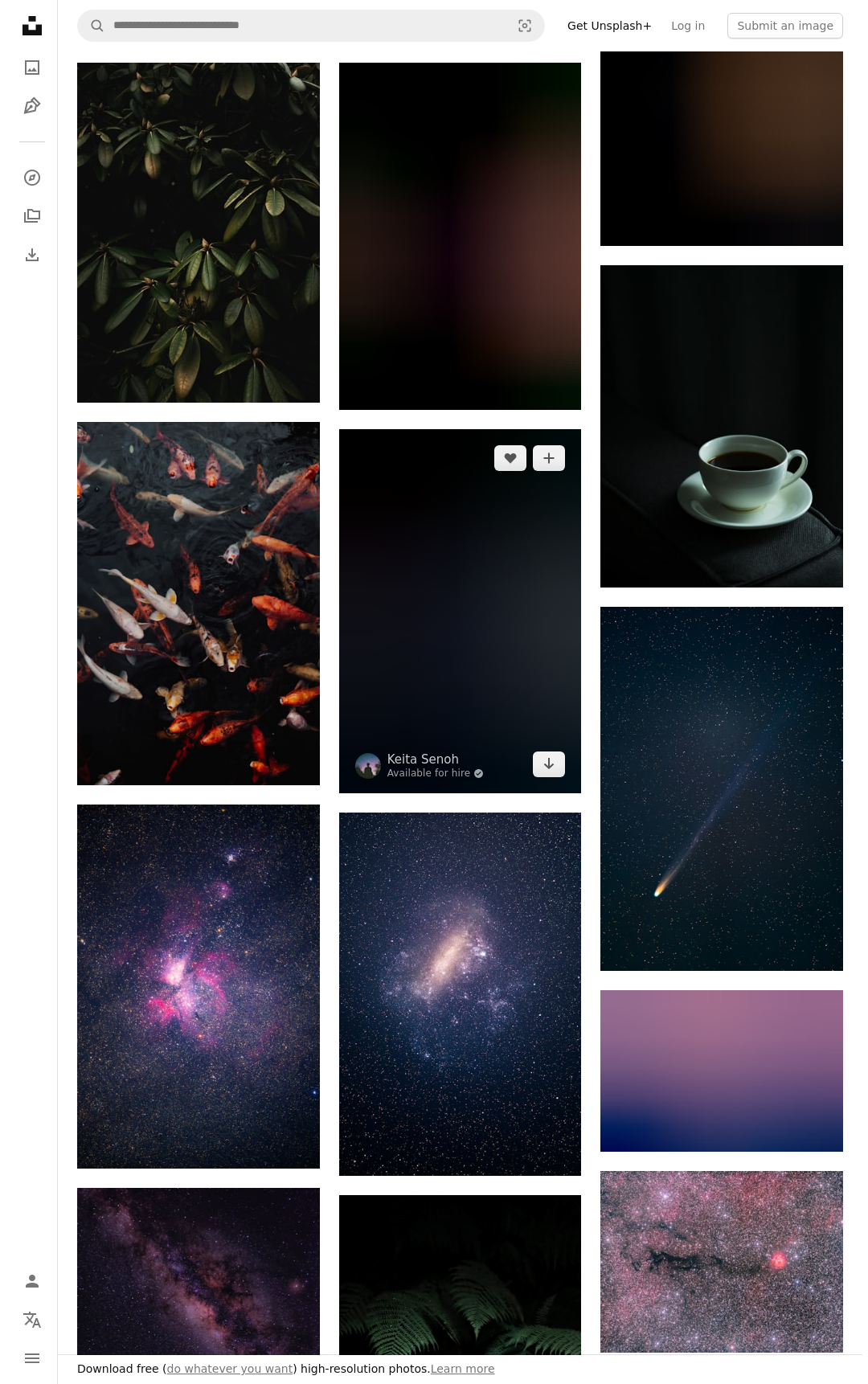
scroll to position [482, 0]
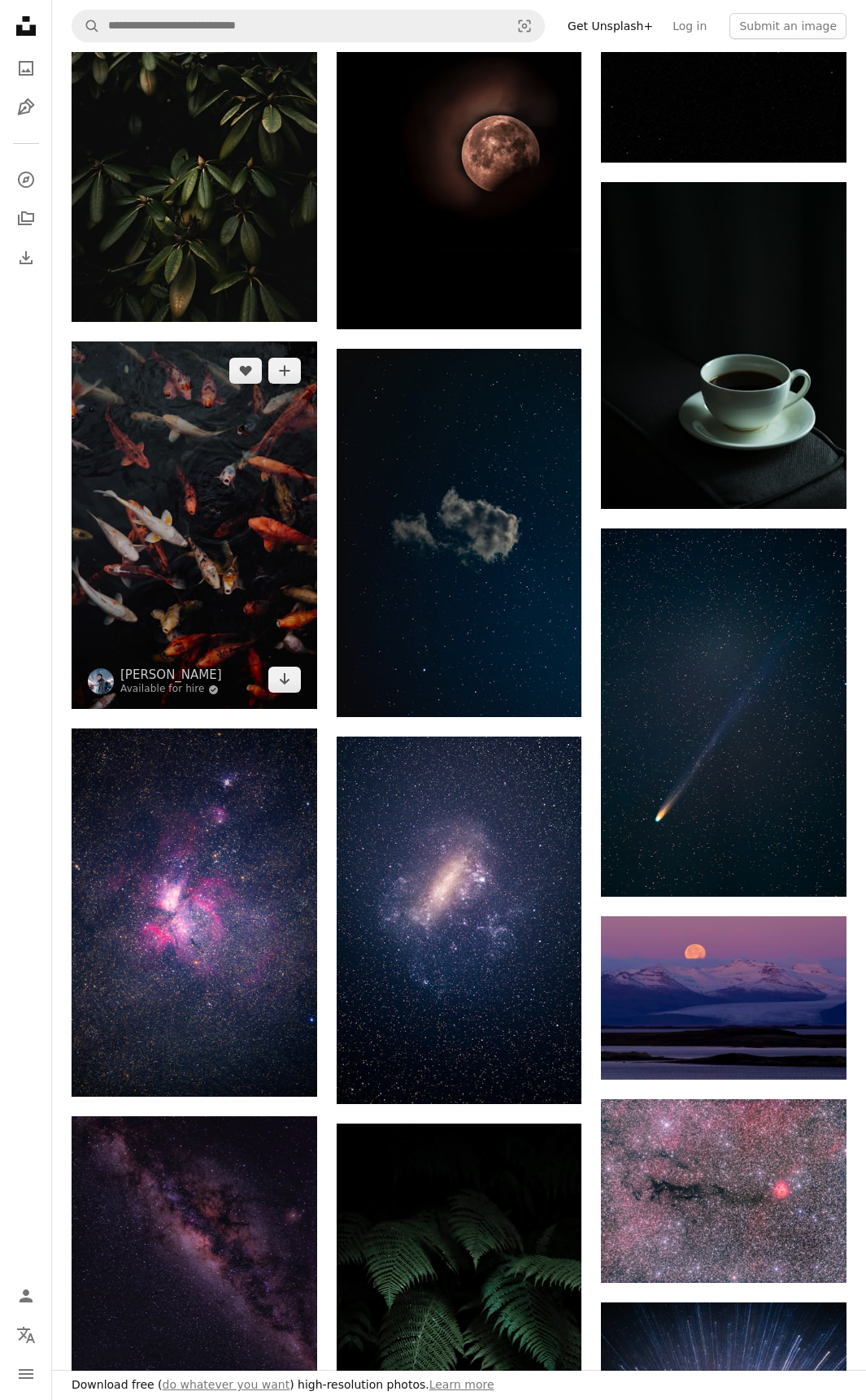
click at [260, 482] on img at bounding box center [195, 526] width 246 height 368
